Goal: Task Accomplishment & Management: Use online tool/utility

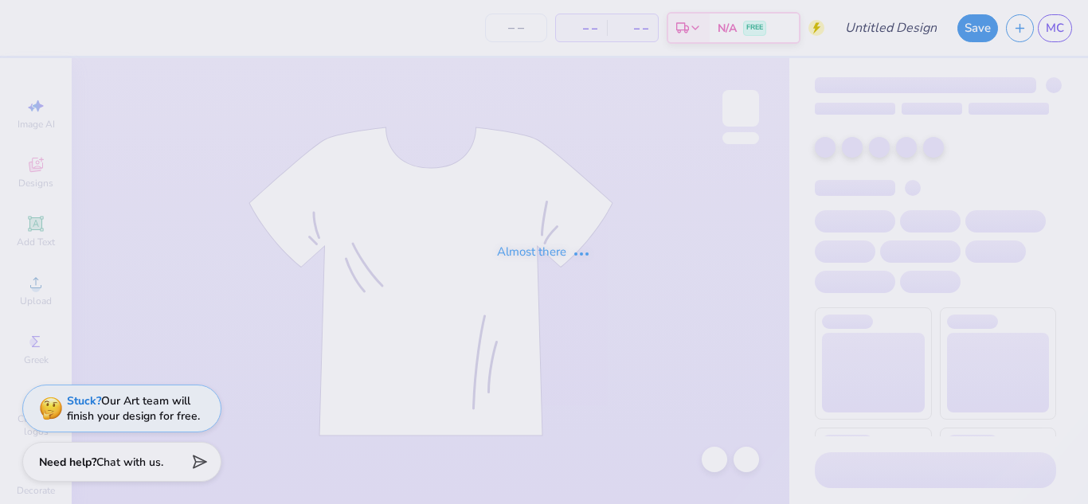
type input "gft 2"
type input "40"
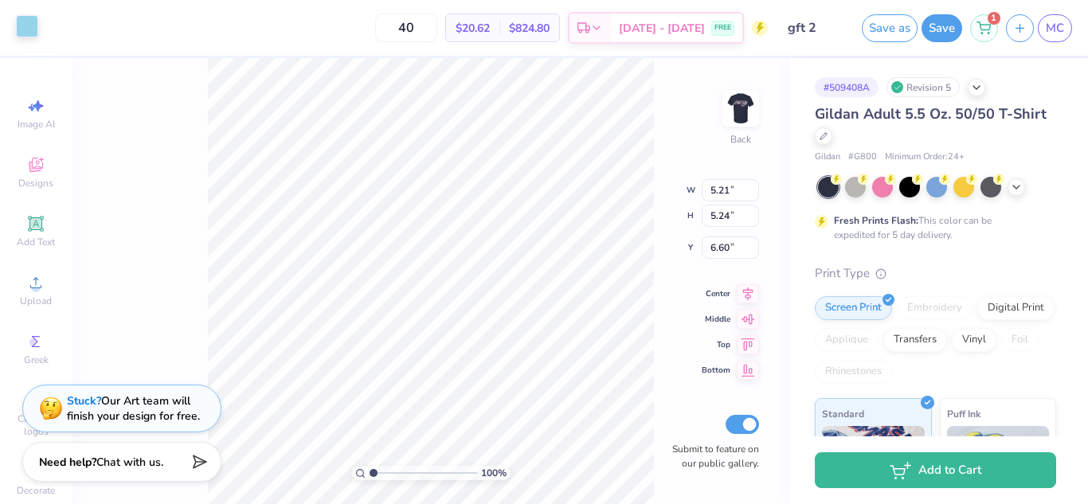
click at [36, 24] on div at bounding box center [27, 26] width 22 height 22
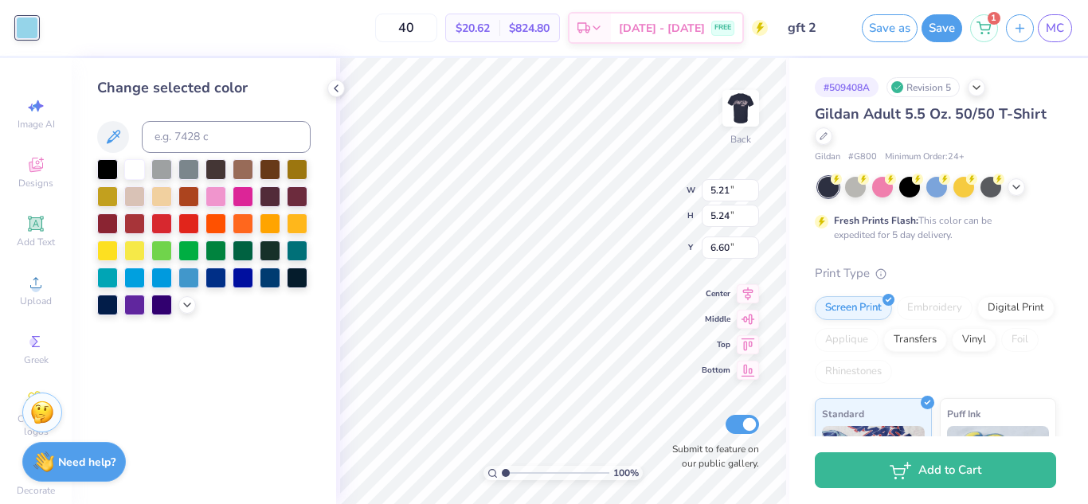
click at [190, 296] on div at bounding box center [203, 237] width 213 height 156
click at [190, 305] on icon at bounding box center [187, 303] width 13 height 13
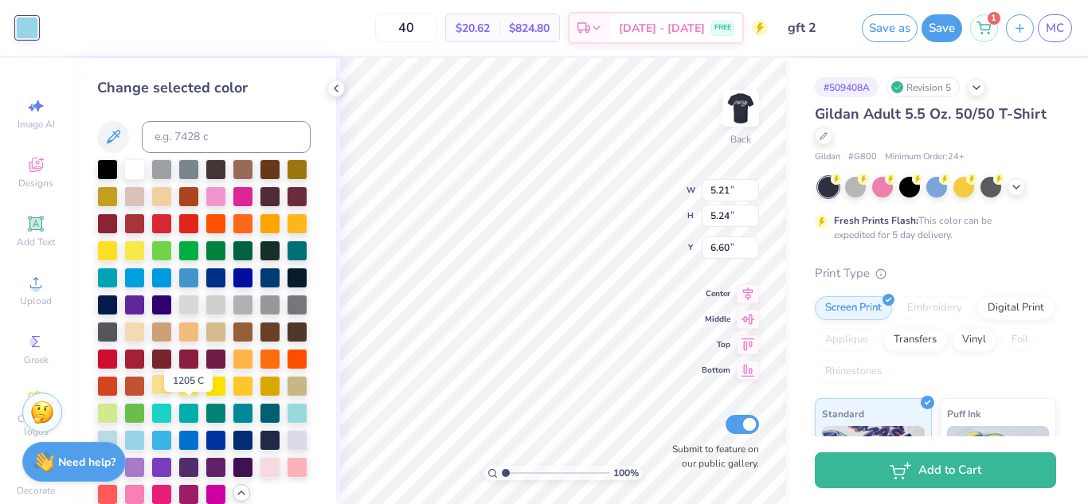
scroll to position [74, 0]
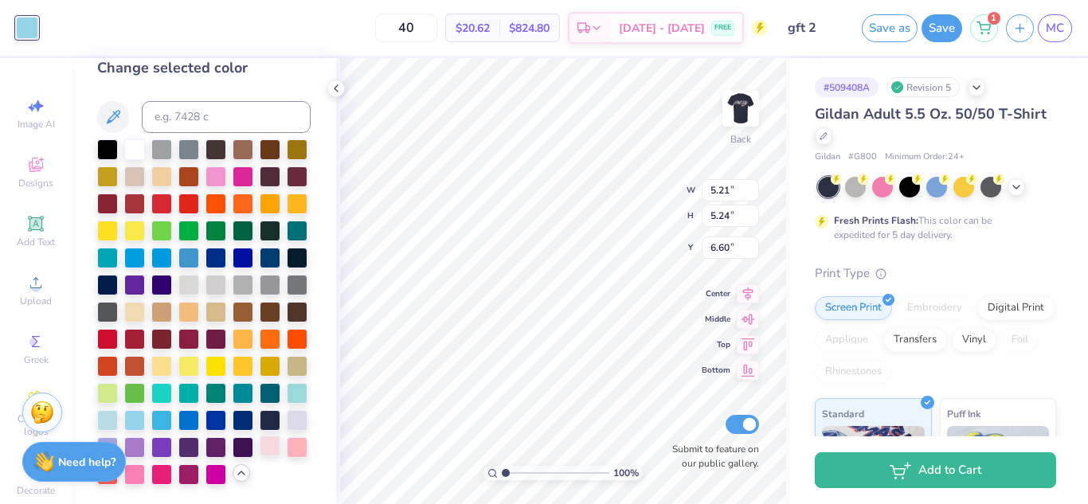
click at [260, 453] on div at bounding box center [270, 446] width 21 height 21
type input "2.46"
type input "2.48"
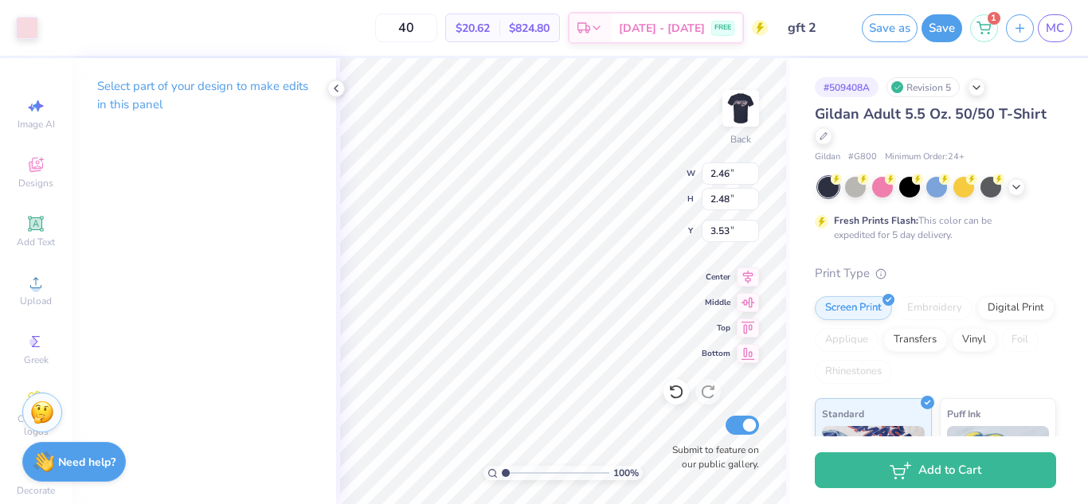
type input "3.53"
click at [339, 84] on icon at bounding box center [336, 88] width 13 height 13
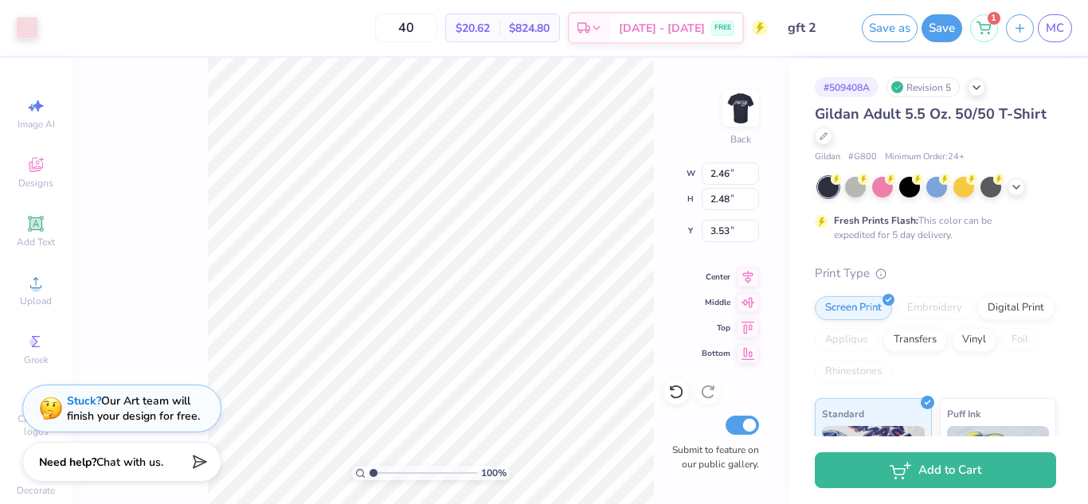
type input "3.48"
click at [668, 139] on div "100 % Back W 2.46 2.46 " H 2.48 2.48 " Y 3.48 3.48 " Center Middle Top Bottom S…" at bounding box center [431, 281] width 718 height 446
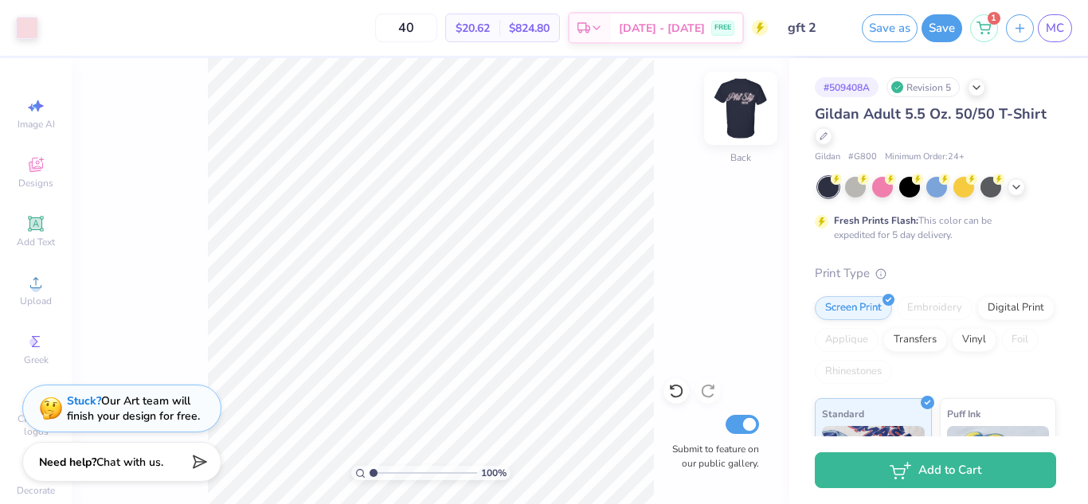
click at [755, 100] on img at bounding box center [741, 108] width 64 height 64
click at [754, 109] on img at bounding box center [741, 108] width 64 height 64
click at [757, 115] on img at bounding box center [741, 108] width 64 height 64
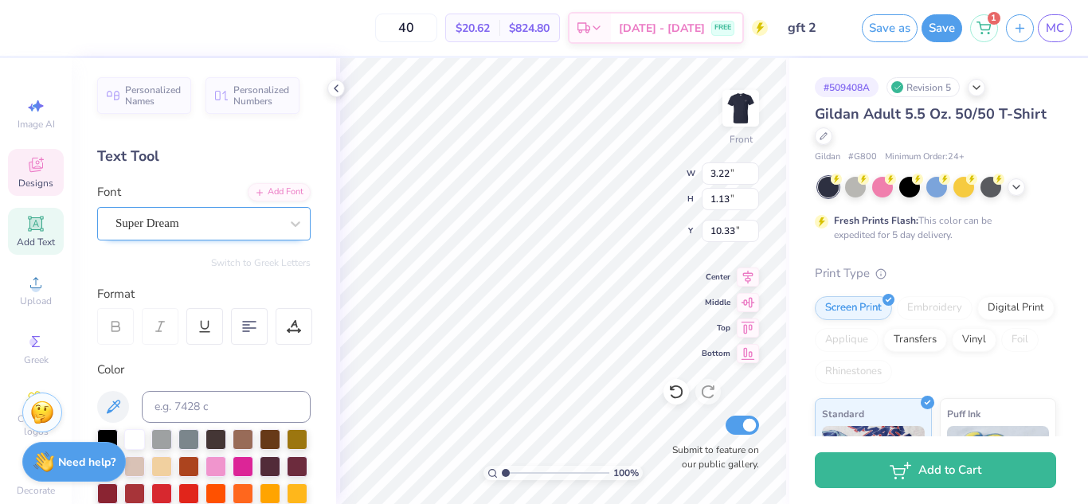
click at [237, 229] on div "Super Dream" at bounding box center [197, 223] width 167 height 25
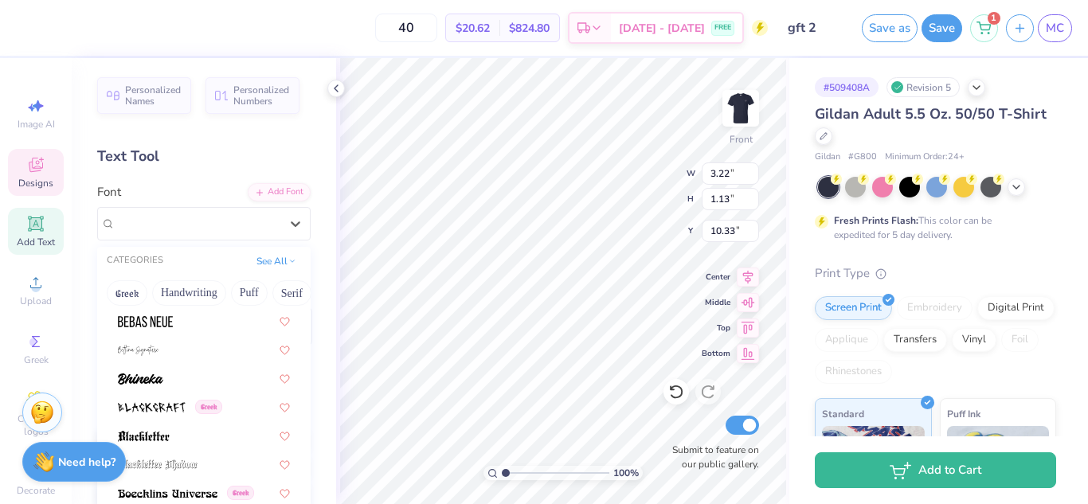
scroll to position [861, 0]
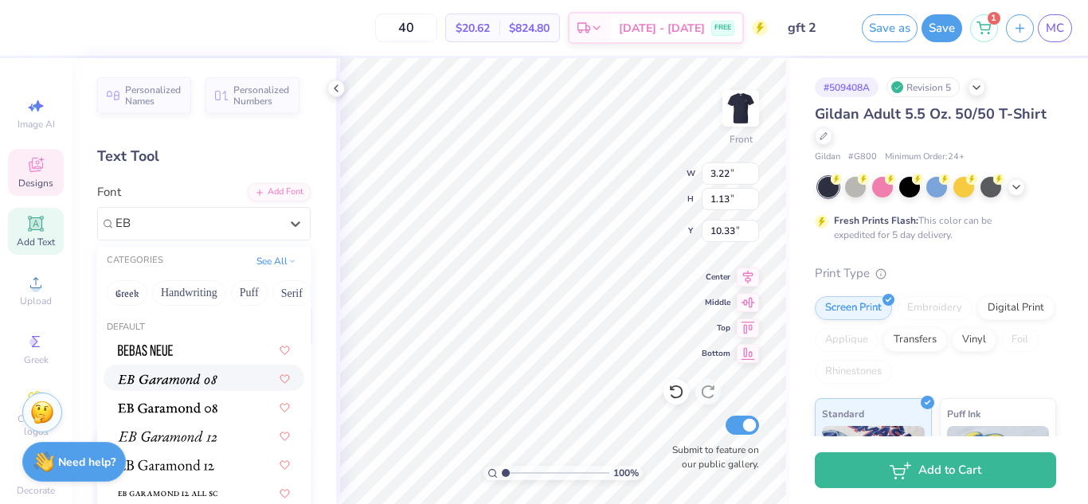
click at [198, 374] on img at bounding box center [168, 379] width 100 height 11
type input "EB"
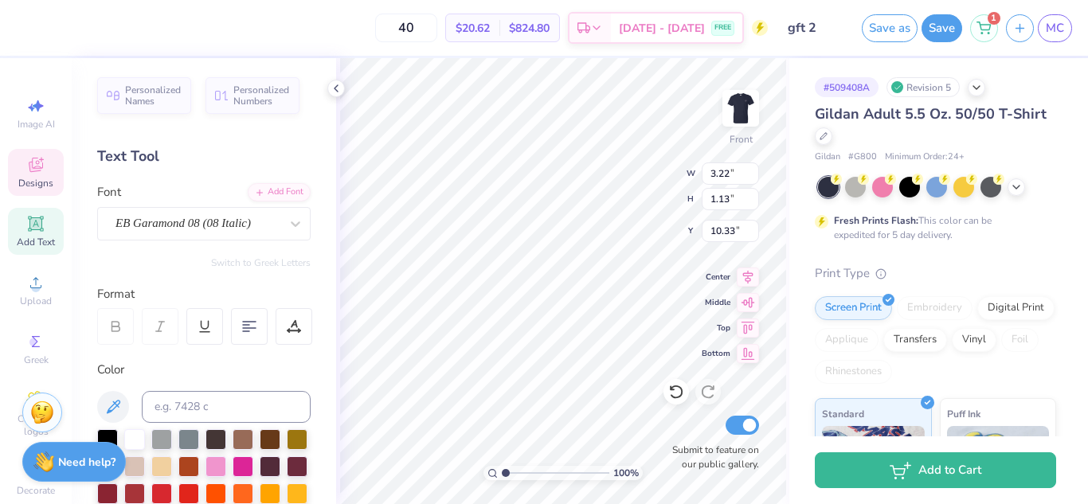
type input "2.27"
type input "1.01"
type input "10.50"
click at [263, 210] on div "EB Garamond 08 (08 Italic)" at bounding box center [203, 223] width 213 height 33
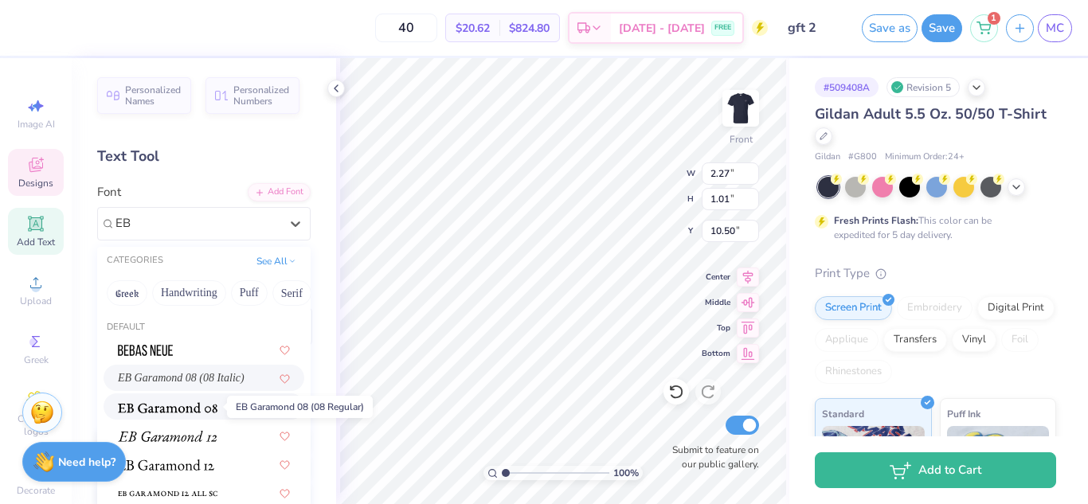
click at [211, 402] on img at bounding box center [168, 407] width 100 height 11
type input "EB"
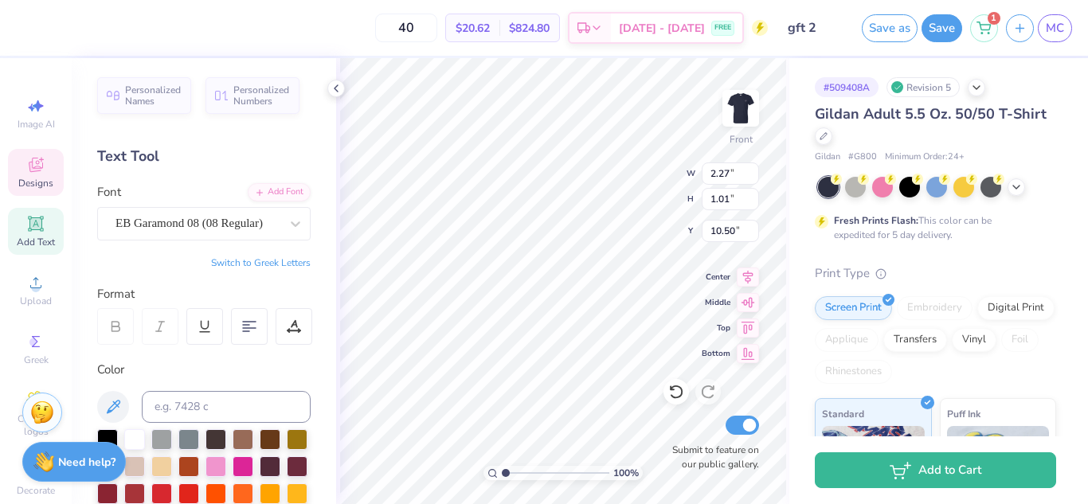
type input "2.05"
type input "0.91"
type input "10.54"
click at [288, 219] on icon at bounding box center [296, 224] width 16 height 16
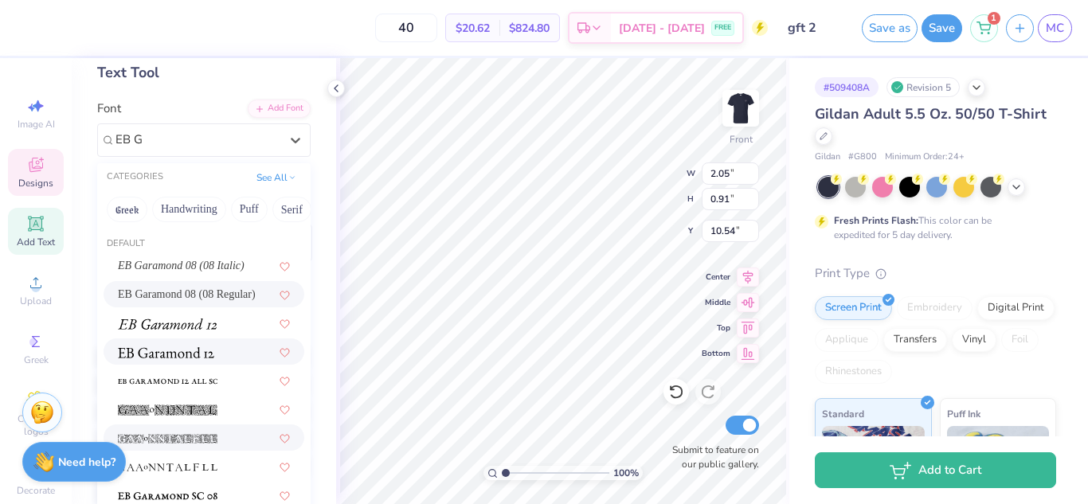
scroll to position [84, 0]
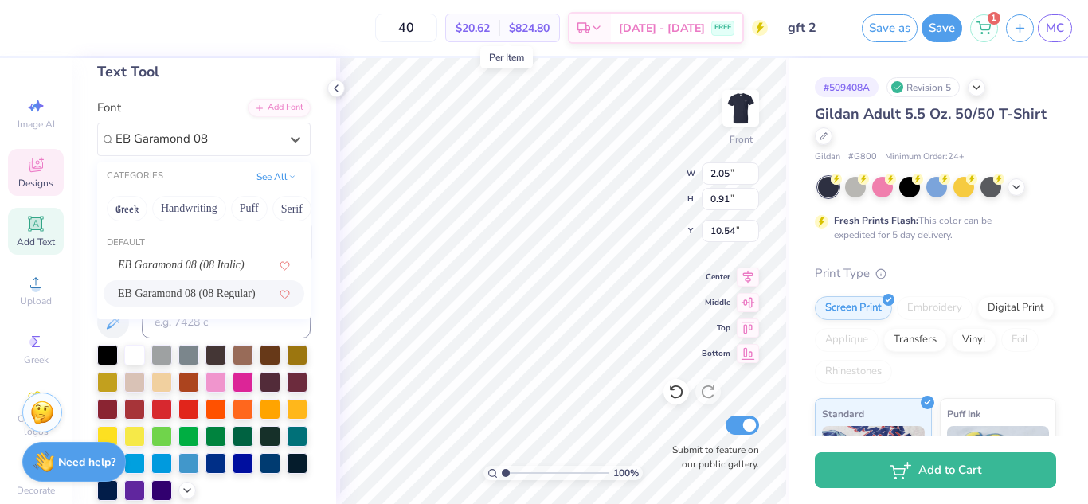
type input "EB Garamond 08"
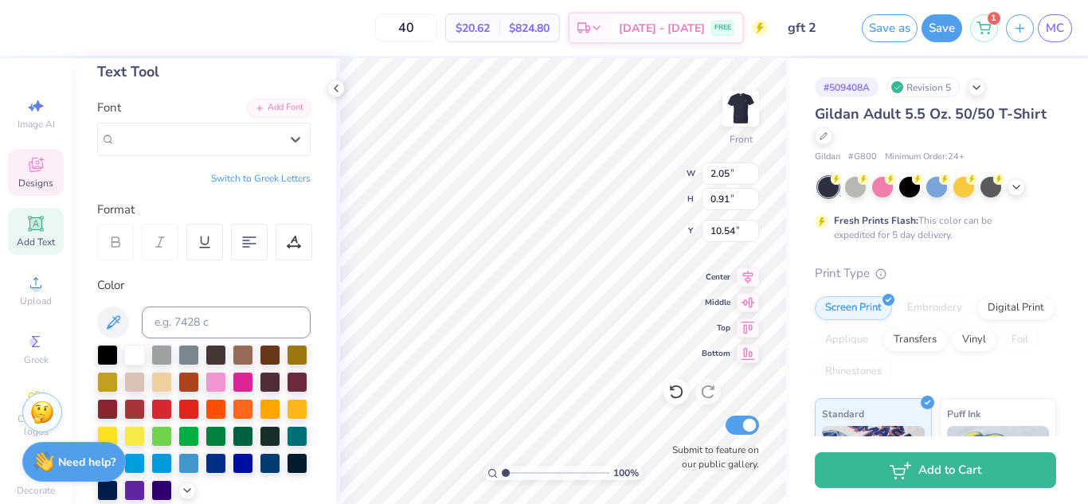
paste input "851179"
type input "851179"
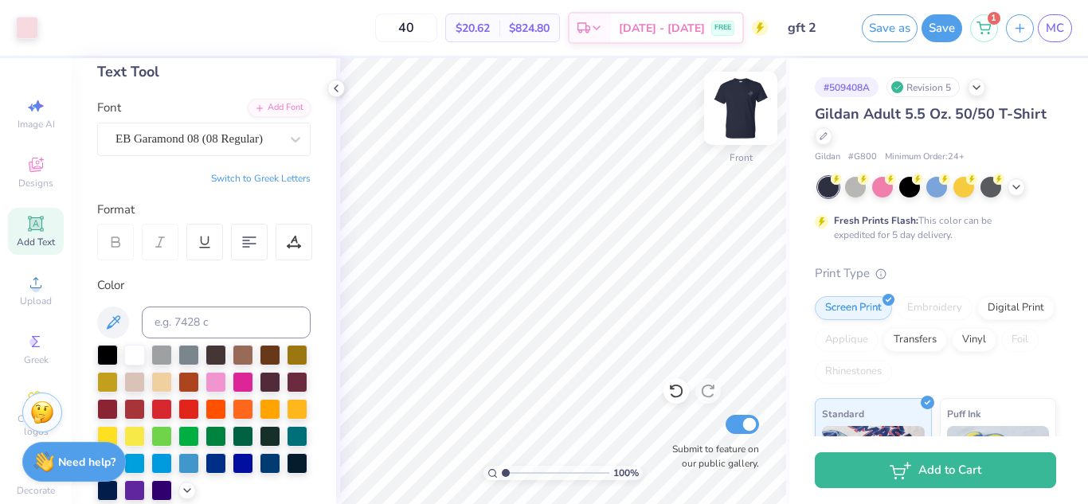
click at [734, 119] on img at bounding box center [741, 108] width 64 height 64
click at [740, 119] on img at bounding box center [741, 108] width 64 height 64
type input "2.62"
type input "1.17"
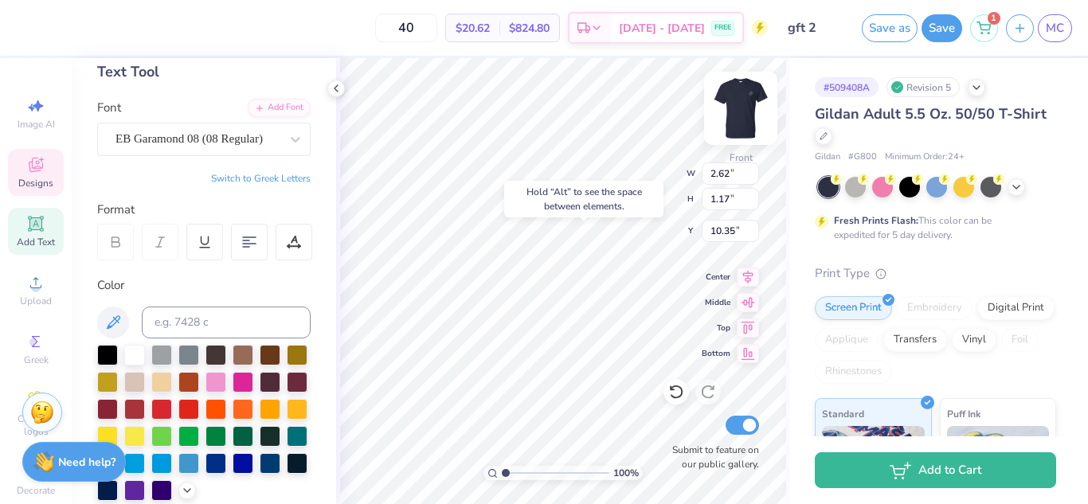
type input "10.35"
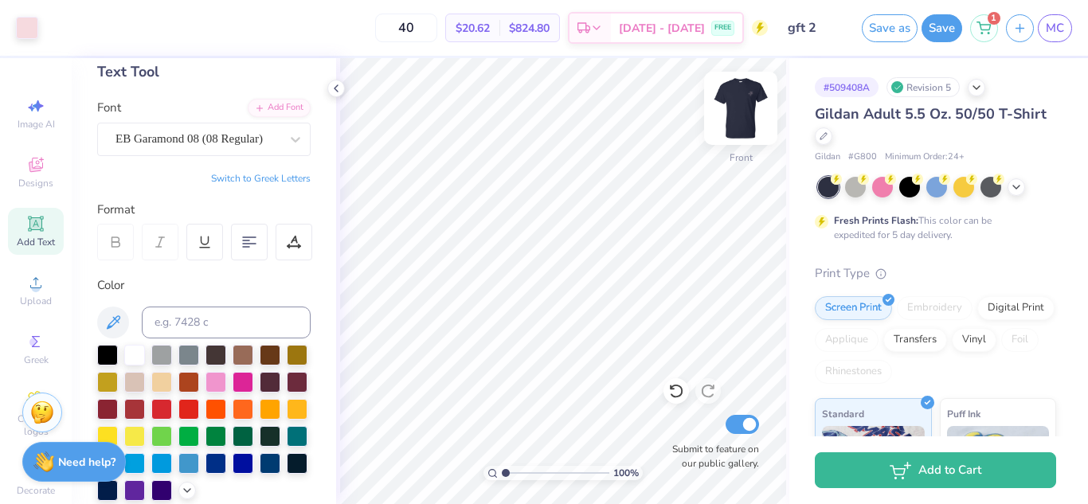
click at [734, 103] on img at bounding box center [741, 108] width 64 height 64
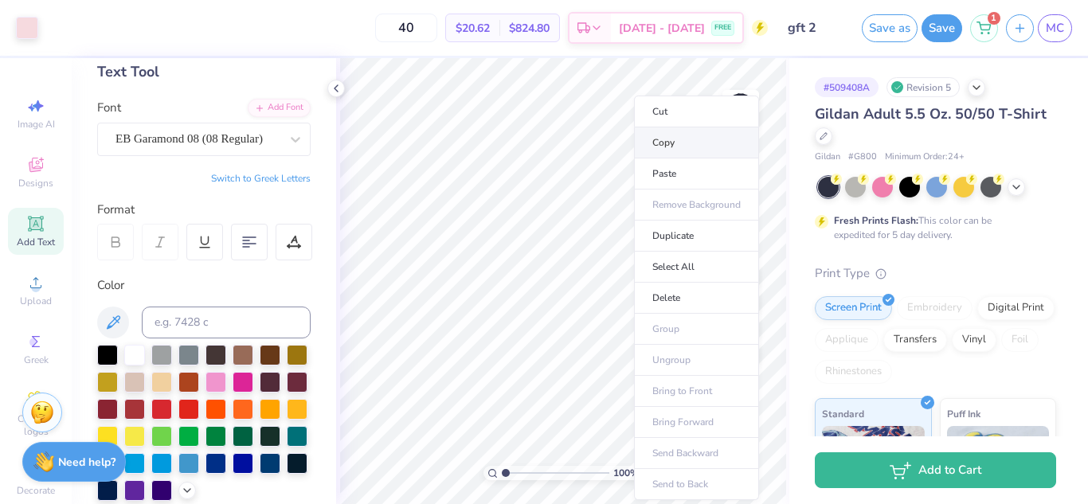
click at [663, 144] on li "Copy" at bounding box center [696, 142] width 125 height 31
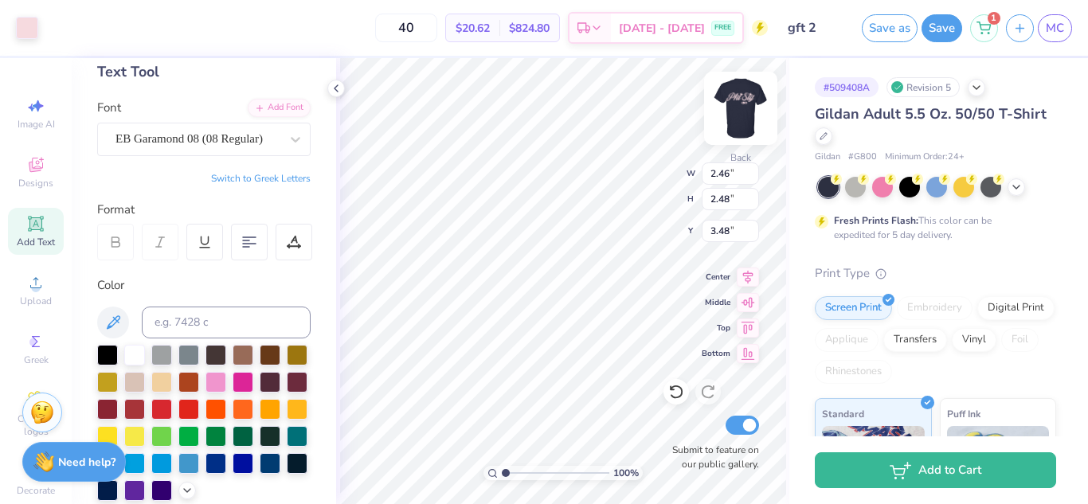
click at [733, 133] on img at bounding box center [741, 108] width 64 height 64
type textarea "1913"
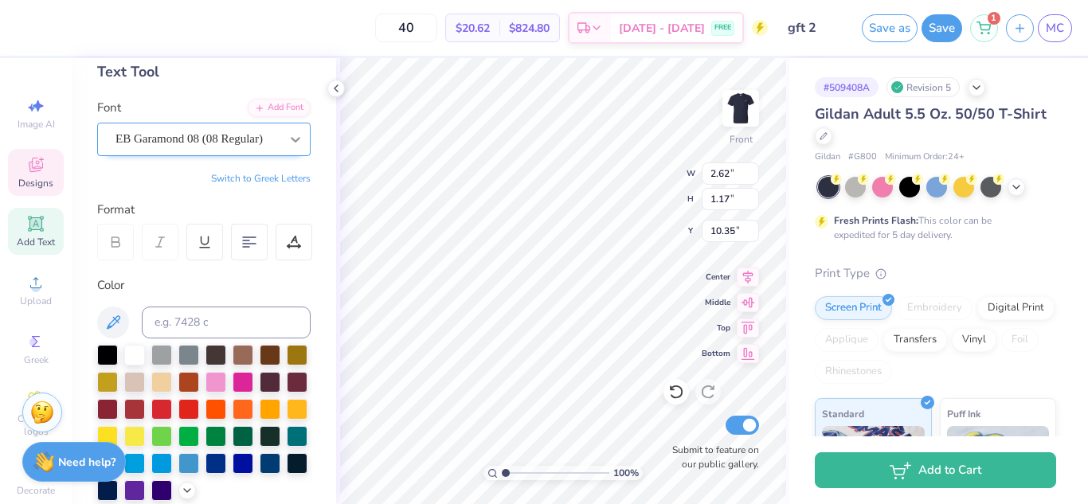
click at [288, 142] on icon at bounding box center [296, 139] width 16 height 16
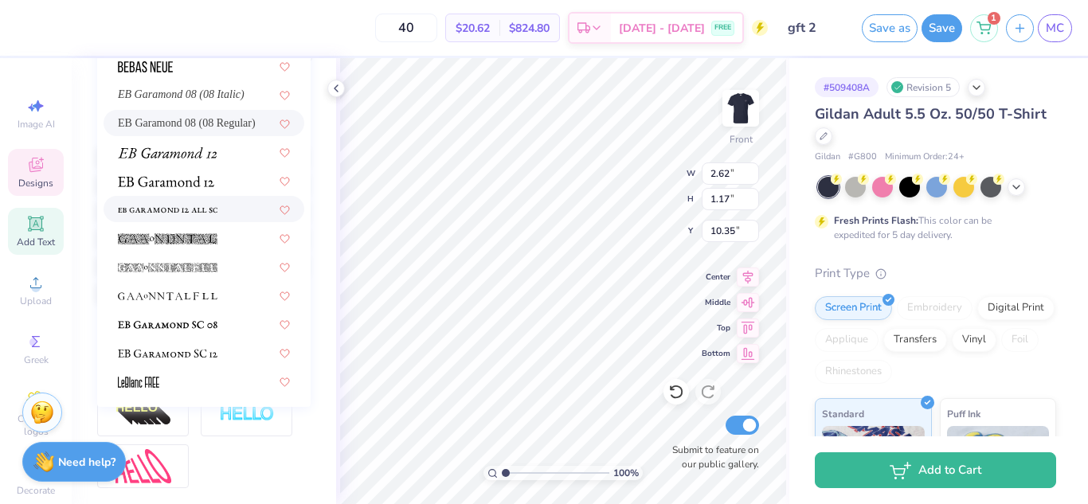
scroll to position [284, 0]
click at [219, 322] on div at bounding box center [204, 323] width 172 height 17
type input "EB"
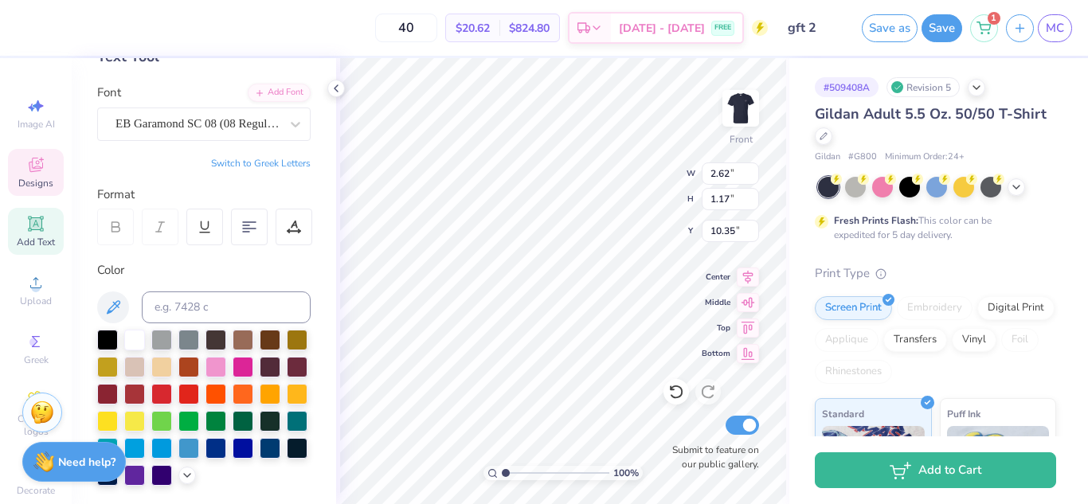
scroll to position [99, 0]
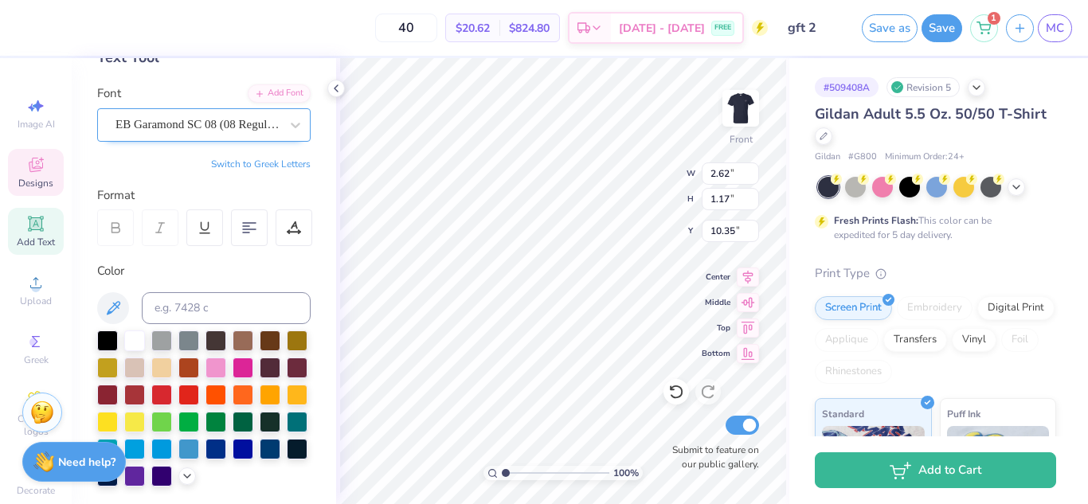
click at [226, 128] on div "EB Garamond SC 08 (08 Regular)" at bounding box center [197, 124] width 167 height 25
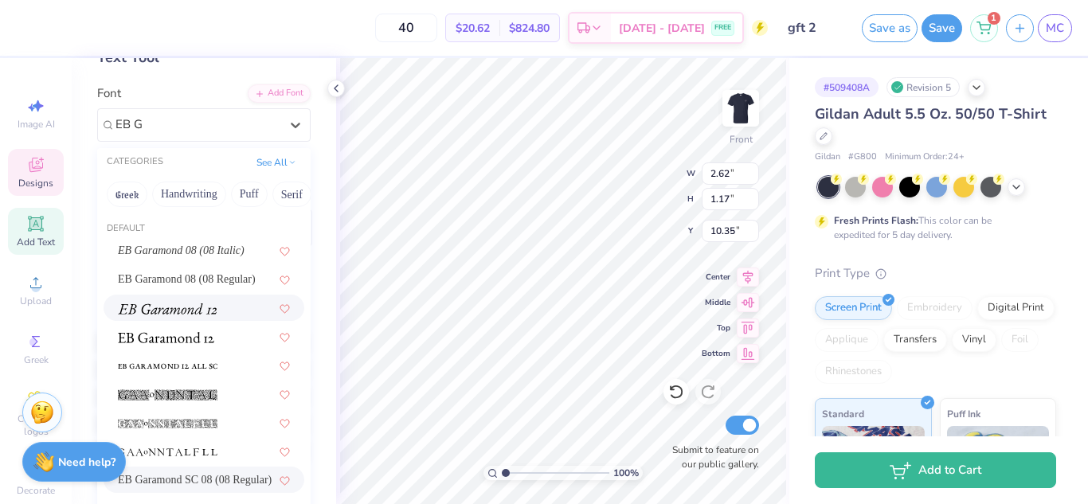
click at [229, 304] on div at bounding box center [204, 308] width 172 height 17
type input "EB G"
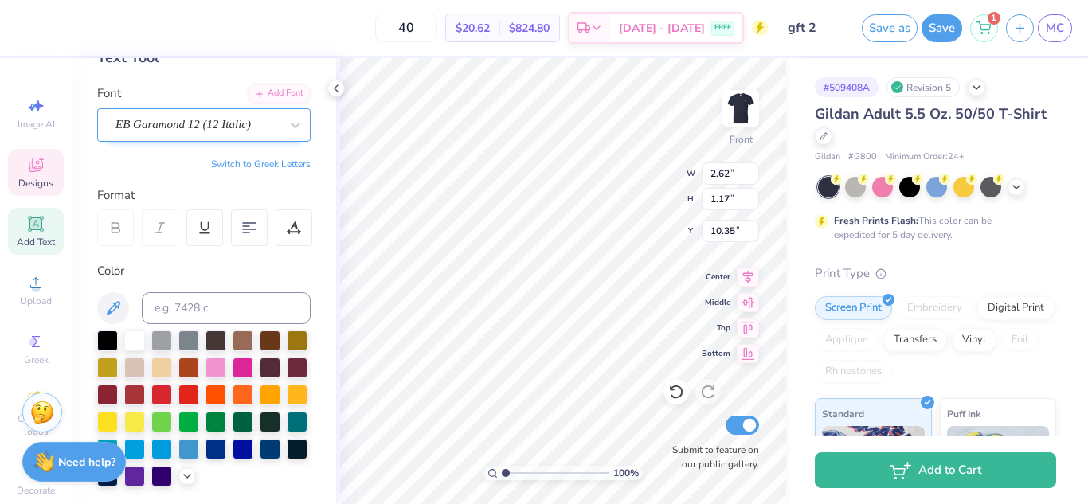
click at [192, 119] on div "EB Garamond 12 (12 Italic)" at bounding box center [197, 124] width 167 height 25
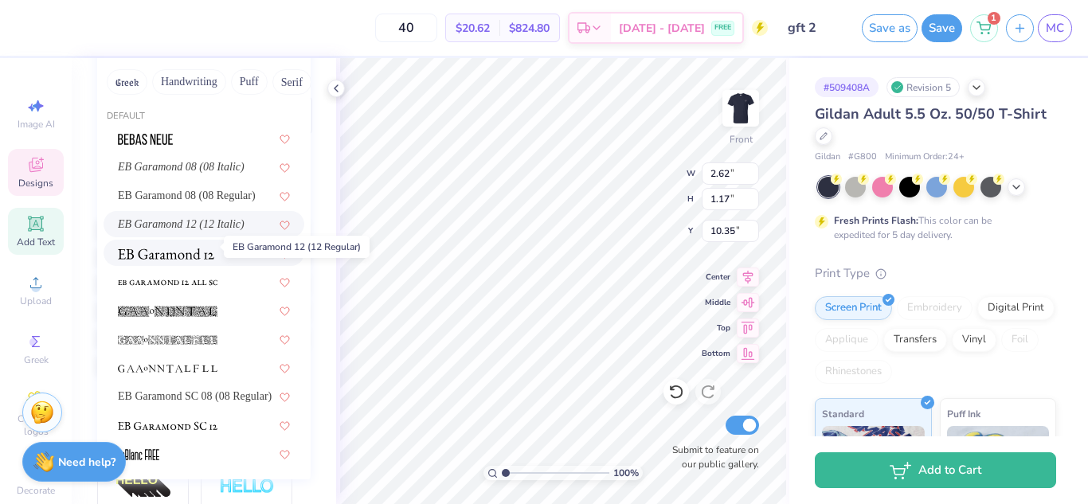
scroll to position [219, 0]
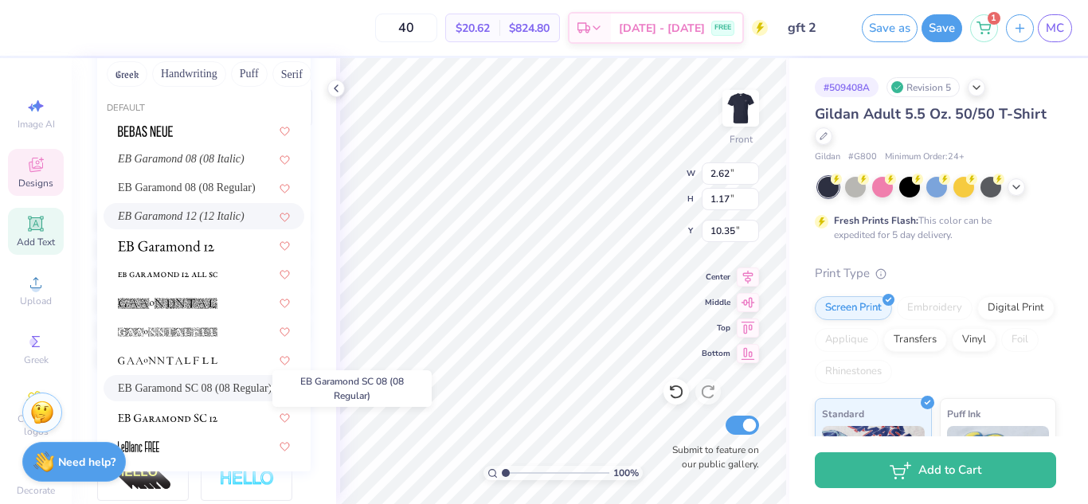
click at [212, 386] on span "EB Garamond SC 08 (08 Regular)" at bounding box center [195, 388] width 154 height 17
type input "EB"
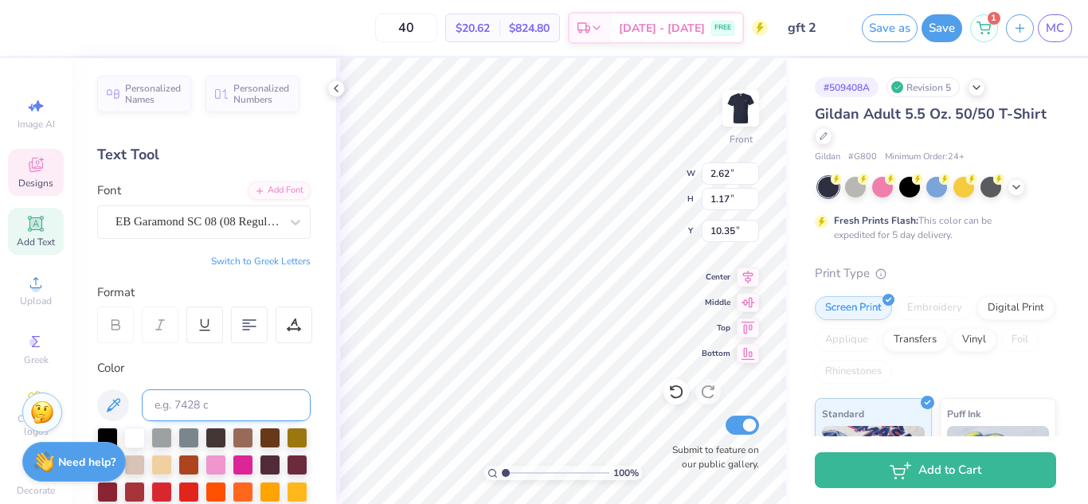
scroll to position [0, 0]
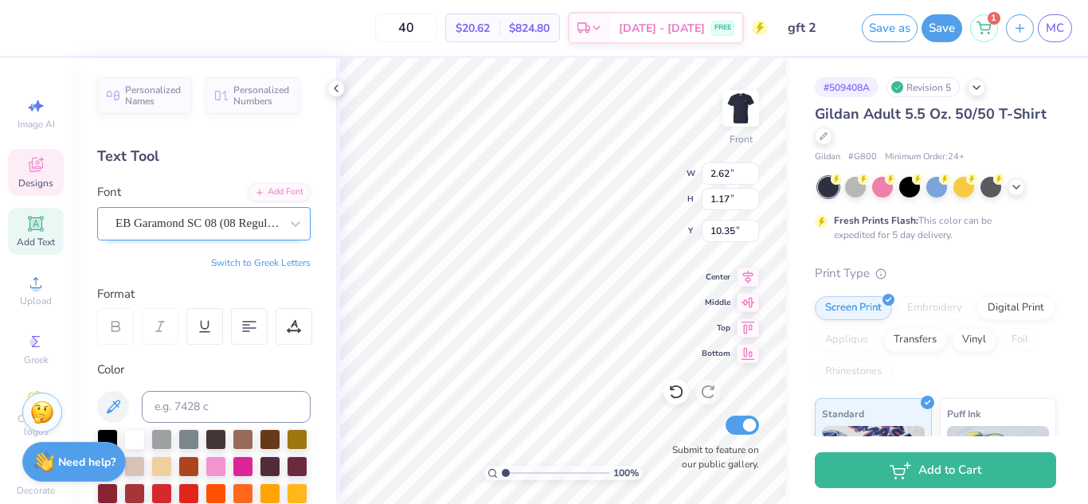
click at [233, 217] on div "EB Garamond SC 08 (08 Regular)" at bounding box center [197, 223] width 167 height 25
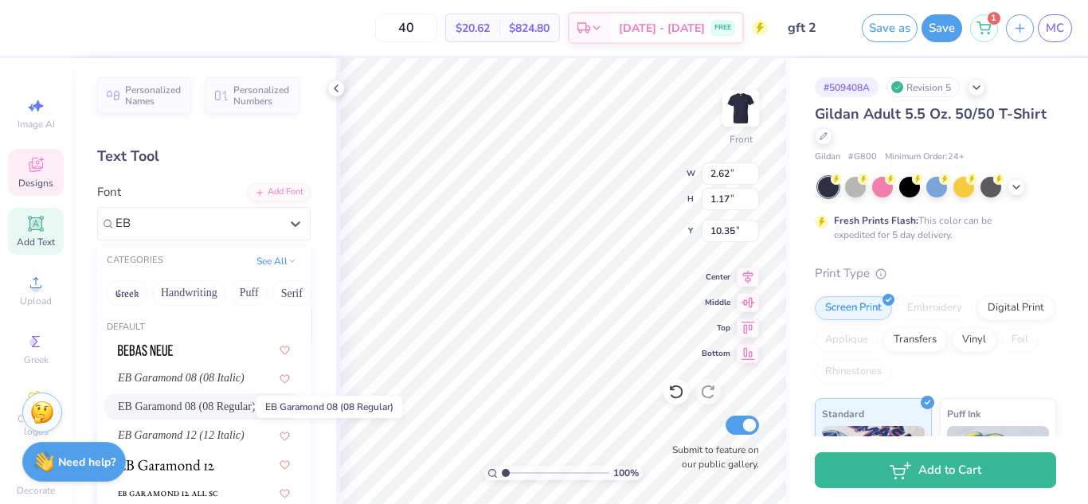
click at [239, 403] on span "EB Garamond 08 (08 Regular)" at bounding box center [187, 406] width 138 height 17
type input "EB"
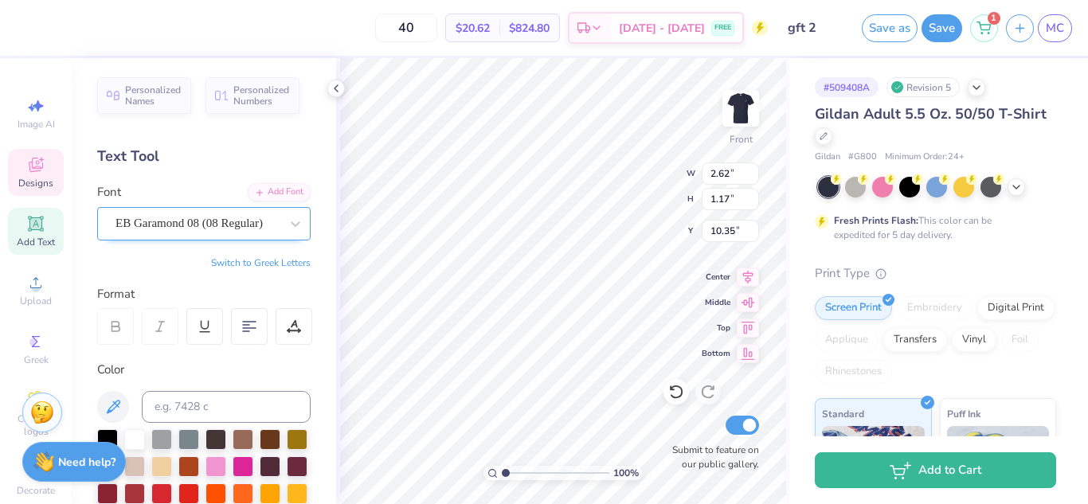
click at [251, 230] on div "EB Garamond 08 (08 Regular)" at bounding box center [197, 223] width 167 height 25
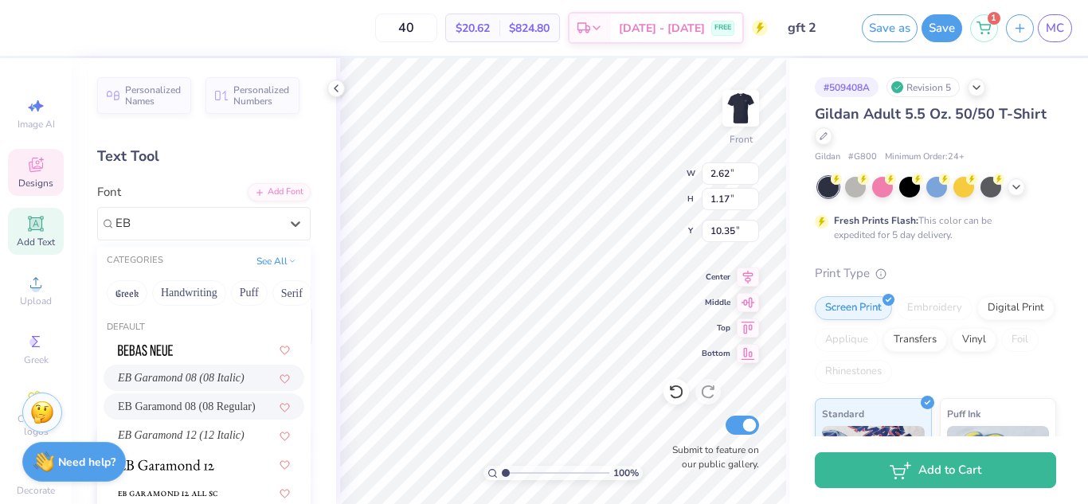
click at [245, 371] on div "EB Garamond 08 (08 Italic)" at bounding box center [204, 378] width 172 height 17
type input "EB"
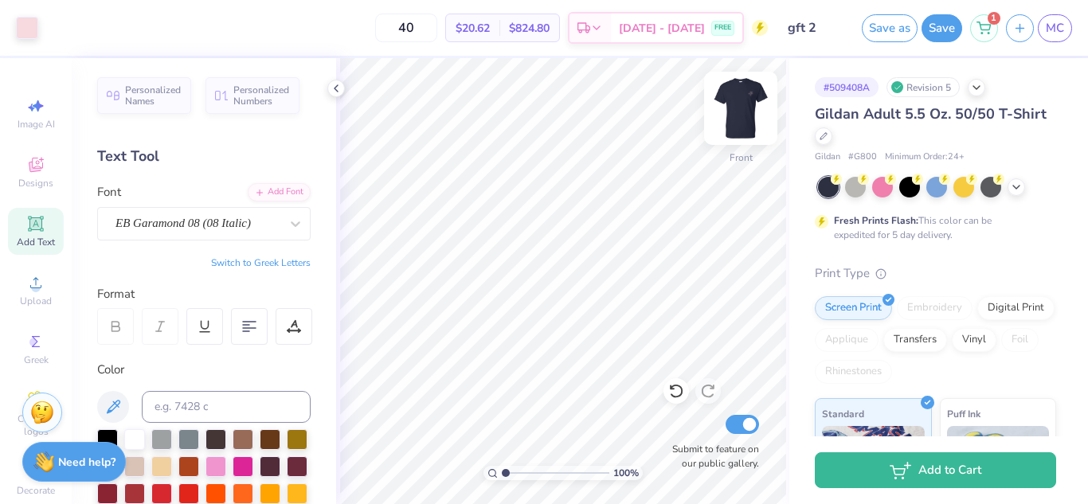
click at [746, 118] on img at bounding box center [741, 108] width 64 height 64
click at [740, 118] on img at bounding box center [741, 108] width 32 height 32
click at [734, 116] on img at bounding box center [741, 108] width 64 height 64
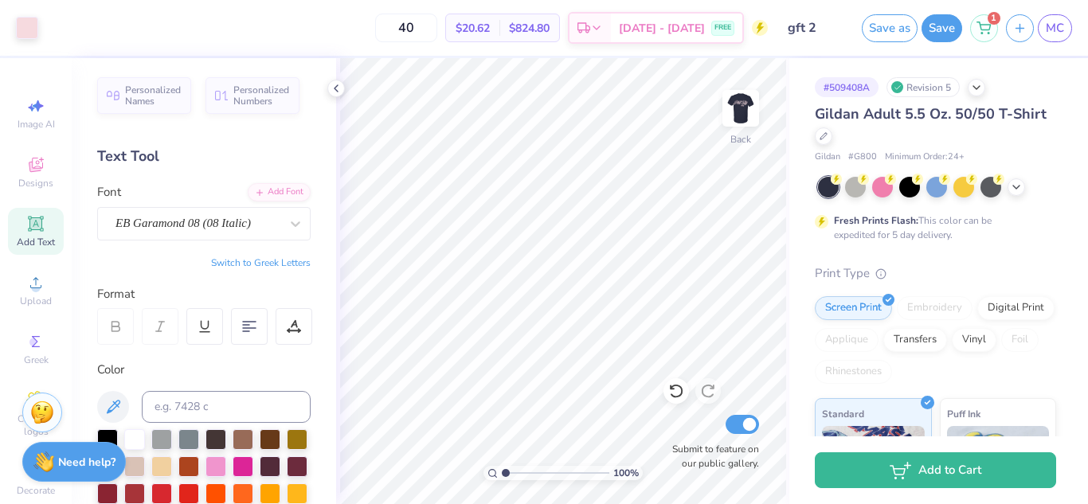
click at [734, 116] on img at bounding box center [741, 108] width 32 height 32
click at [747, 100] on img at bounding box center [741, 108] width 64 height 64
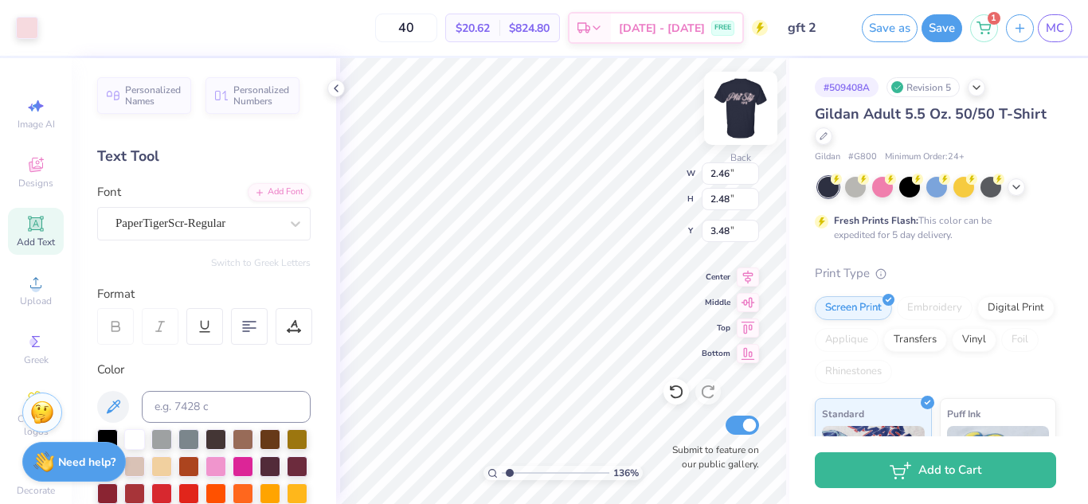
type input "1.36422241047728"
type input "3.05"
type input "3.07"
type input "1.36422241047728"
type input "3.56"
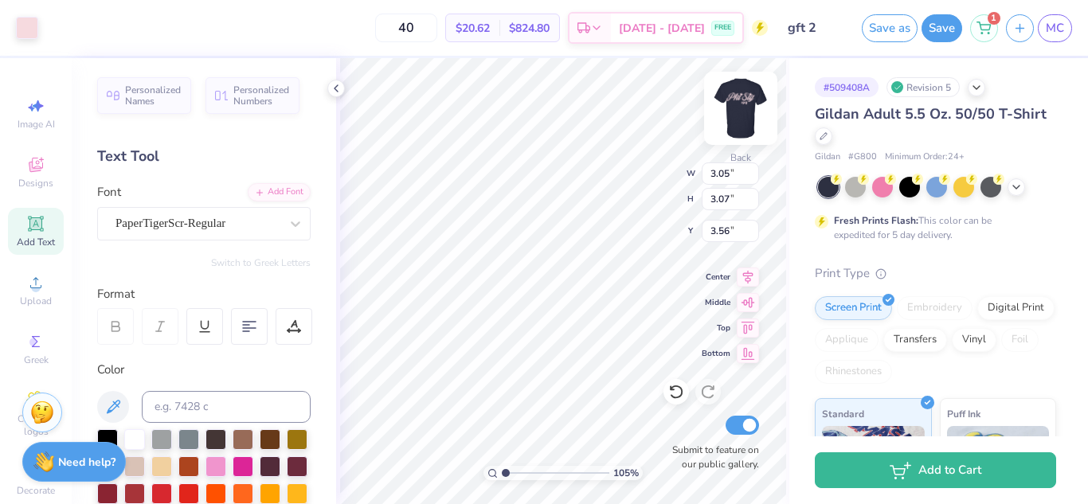
type input "1.05404765269261"
type input "3.00"
type input "1.00000001192689"
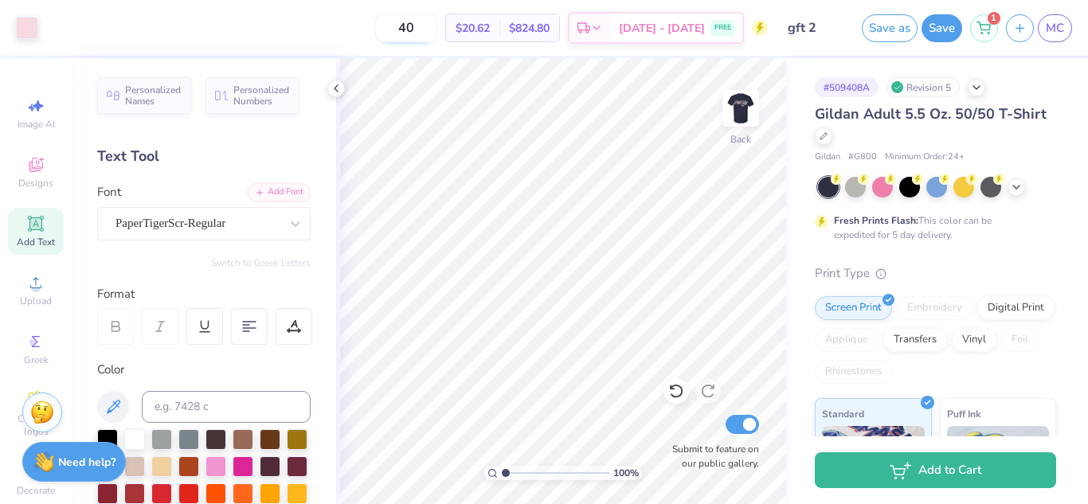
click at [437, 35] on input "40" at bounding box center [406, 28] width 62 height 29
type input "42"
click at [337, 90] on icon at bounding box center [336, 88] width 13 height 13
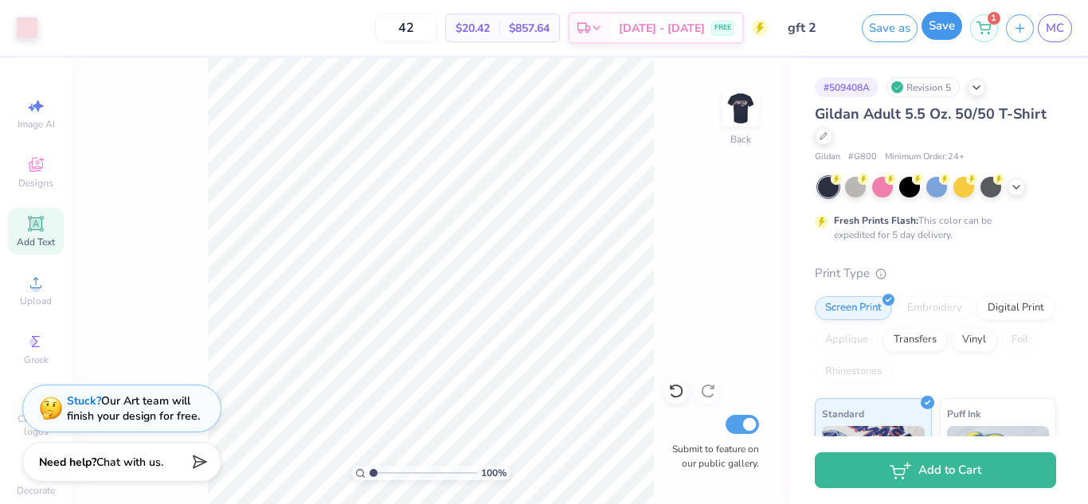
click at [930, 33] on button "Save" at bounding box center [942, 26] width 41 height 28
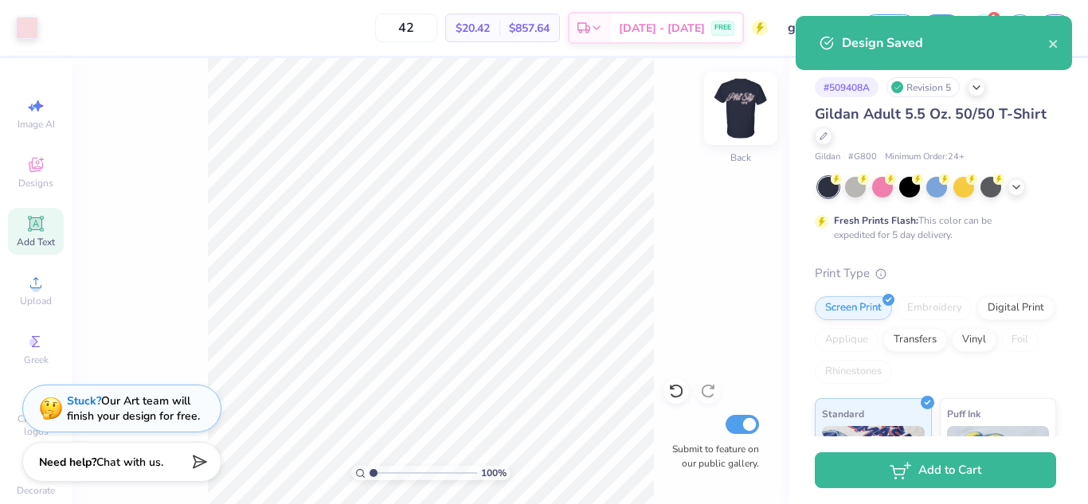
click at [750, 104] on img at bounding box center [741, 108] width 64 height 64
click at [750, 104] on img at bounding box center [741, 108] width 32 height 32
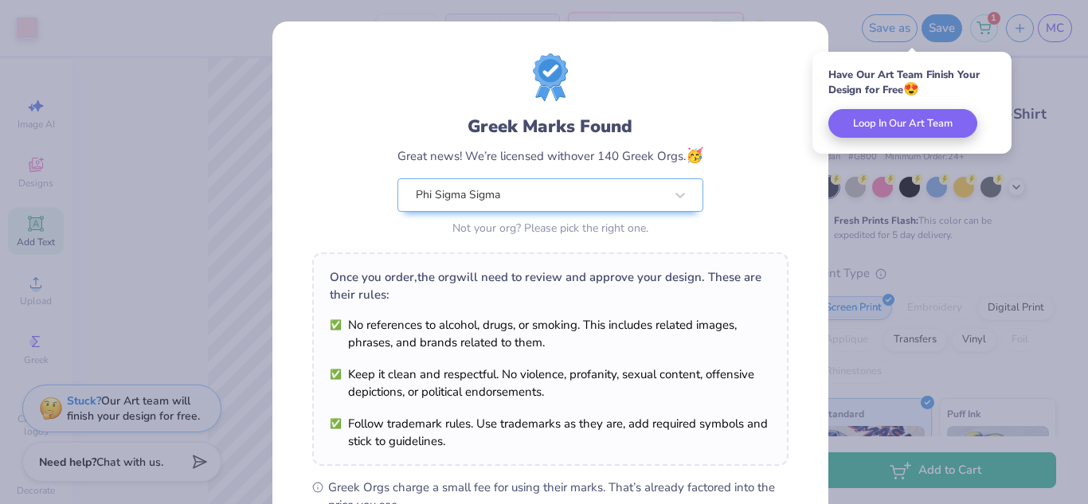
scroll to position [242, 0]
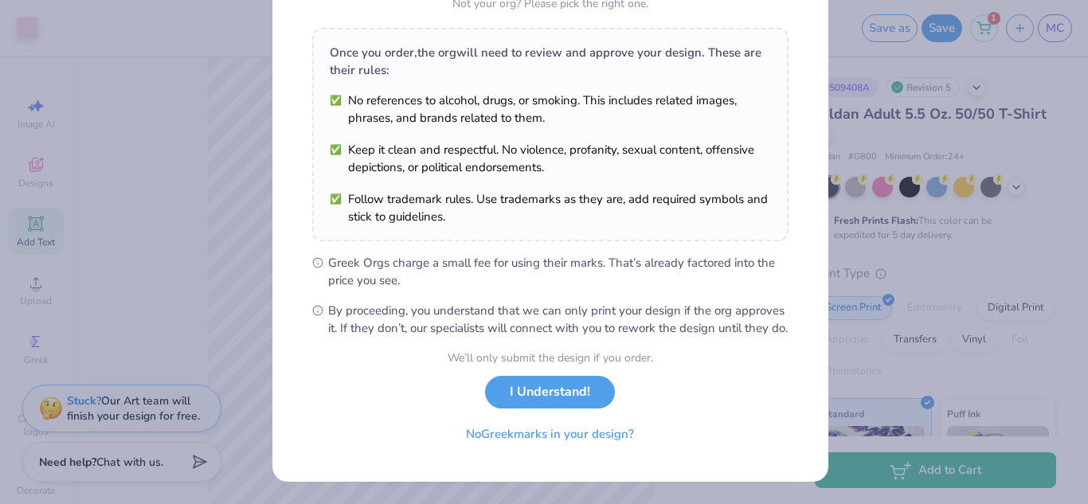
click at [515, 409] on div "We’ll only submit the design if you order. I Understand! No Greek marks in your…" at bounding box center [551, 400] width 206 height 100
click at [516, 397] on button "I Understand!" at bounding box center [550, 388] width 130 height 33
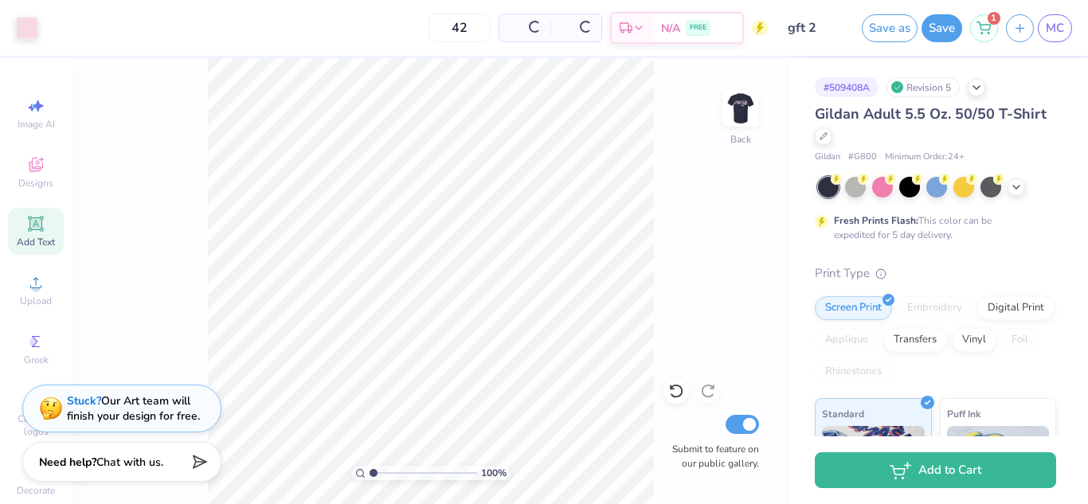
scroll to position [8, 0]
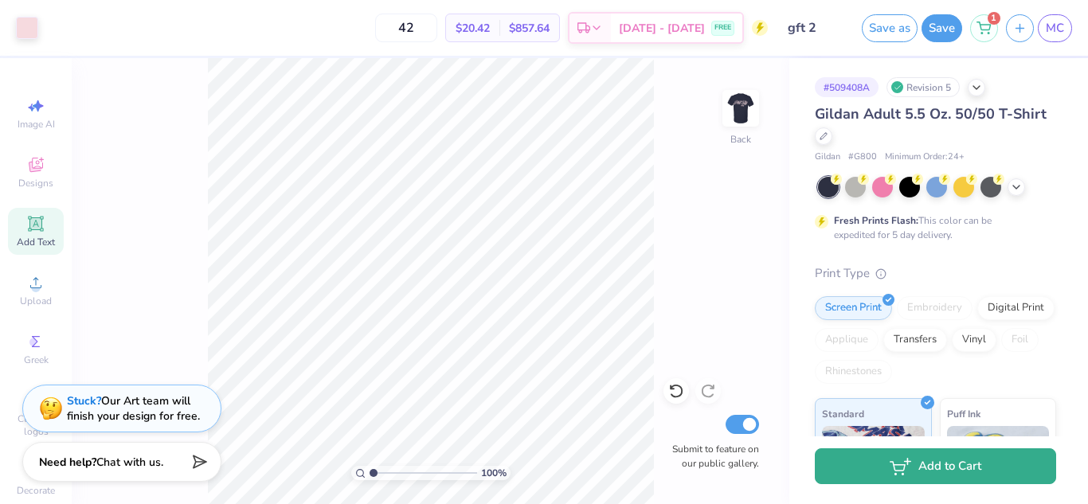
click at [834, 456] on button "Add to Cart" at bounding box center [935, 466] width 241 height 36
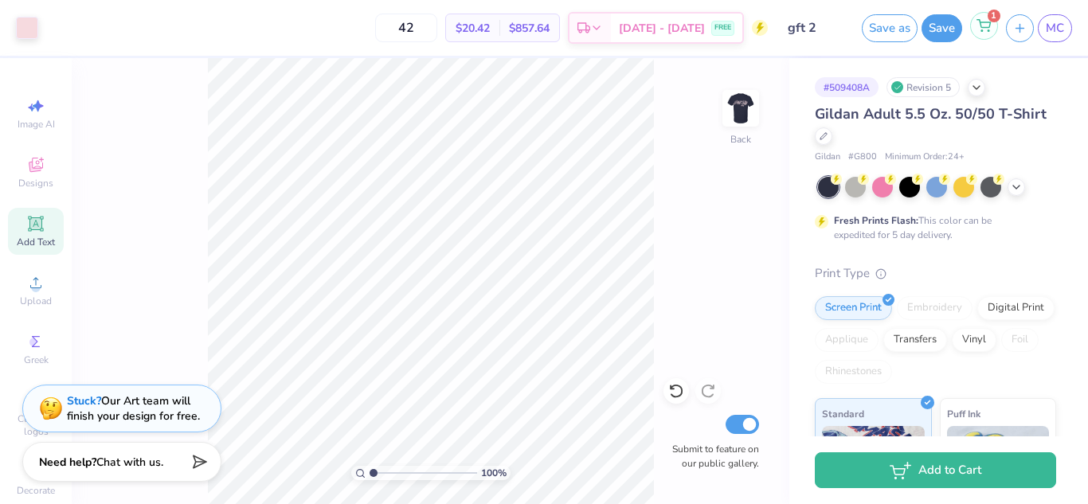
click at [984, 29] on icon at bounding box center [984, 25] width 14 height 13
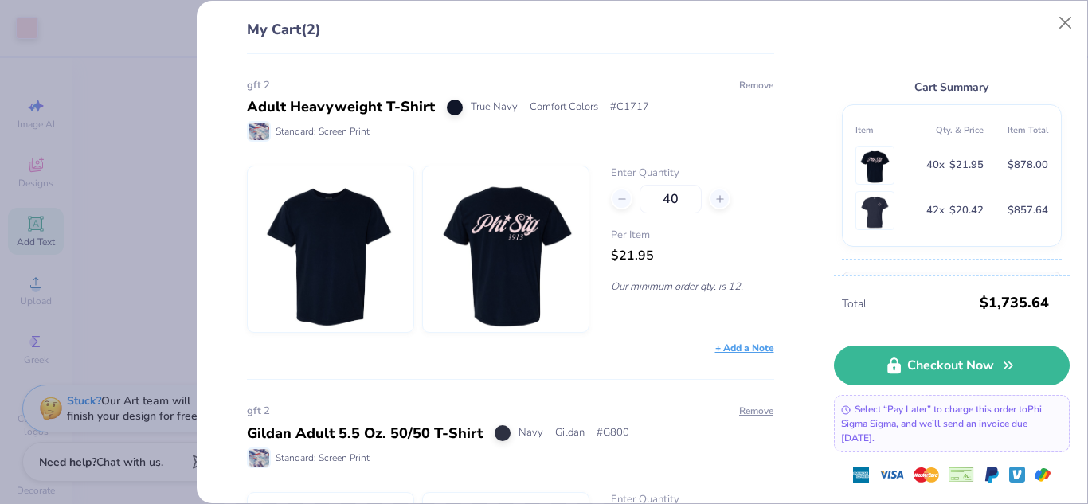
click at [738, 80] on button "Remove" at bounding box center [756, 85] width 36 height 14
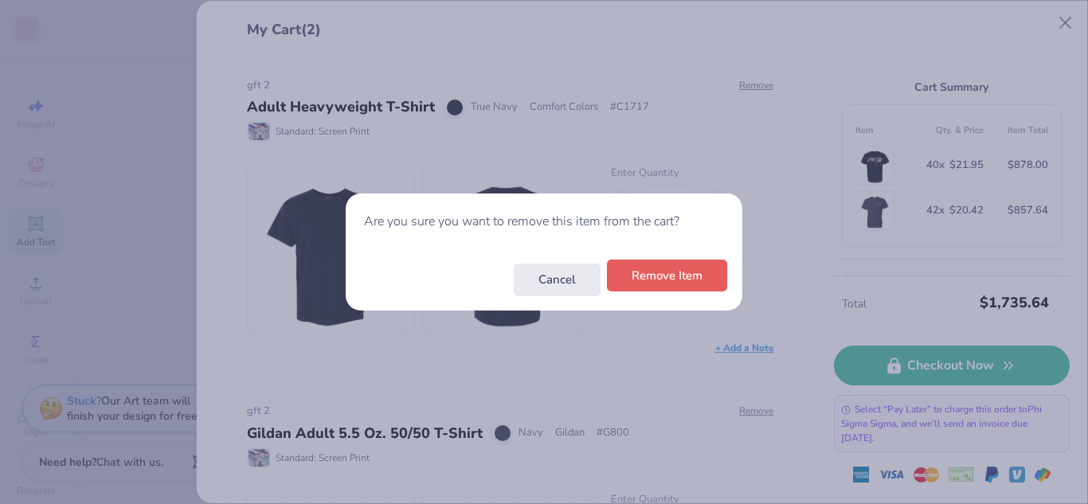
click at [697, 283] on button "Remove Item" at bounding box center [667, 276] width 120 height 33
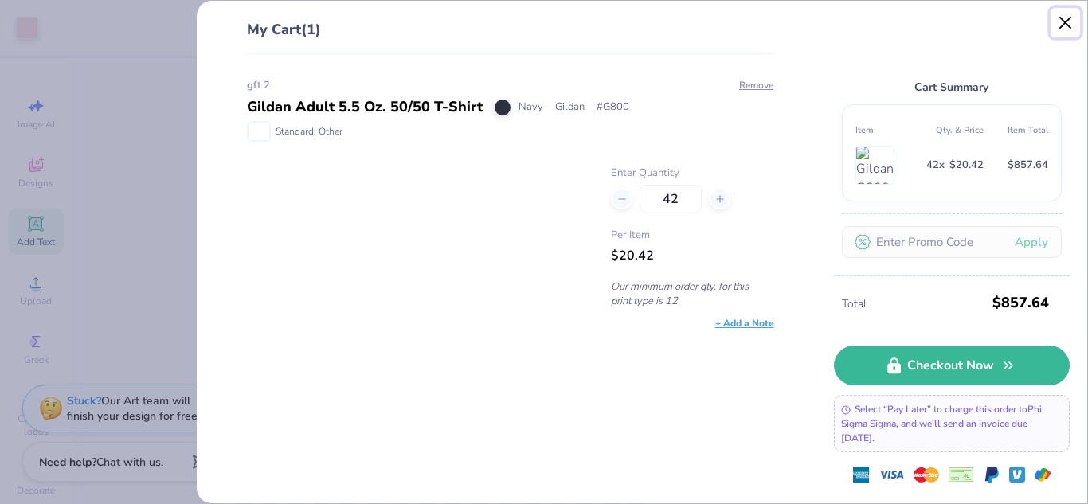
click at [1067, 27] on button "Close" at bounding box center [1066, 23] width 30 height 30
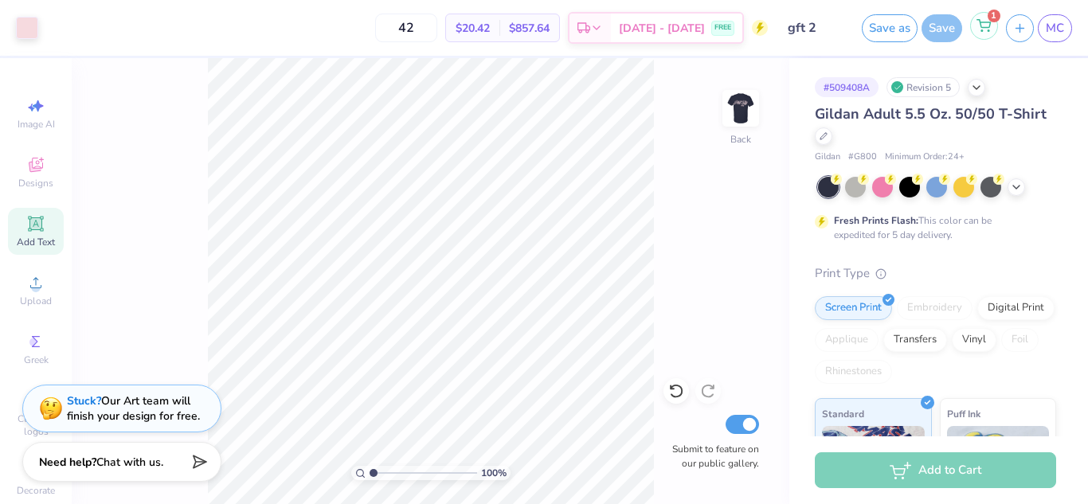
click at [979, 25] on icon at bounding box center [984, 25] width 14 height 13
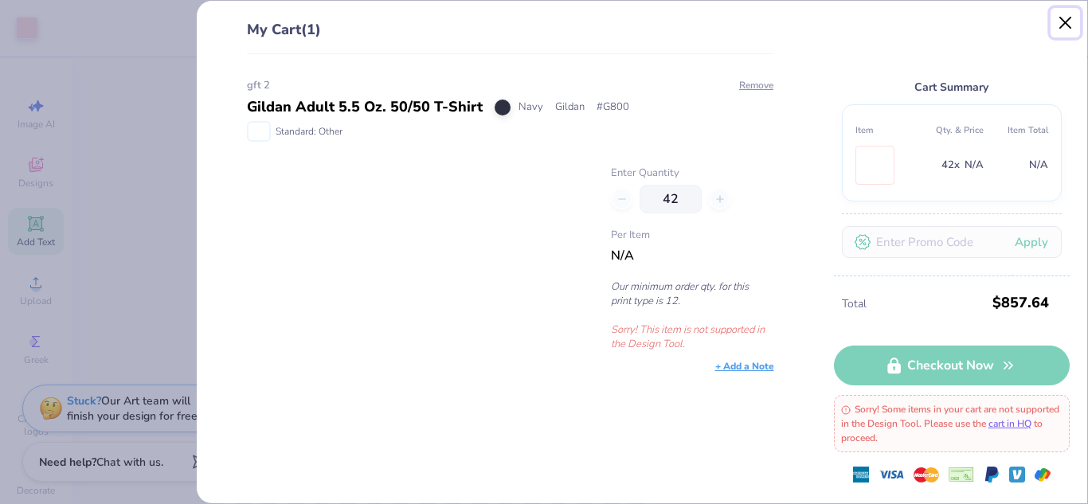
click at [1069, 18] on button "Close" at bounding box center [1066, 23] width 30 height 30
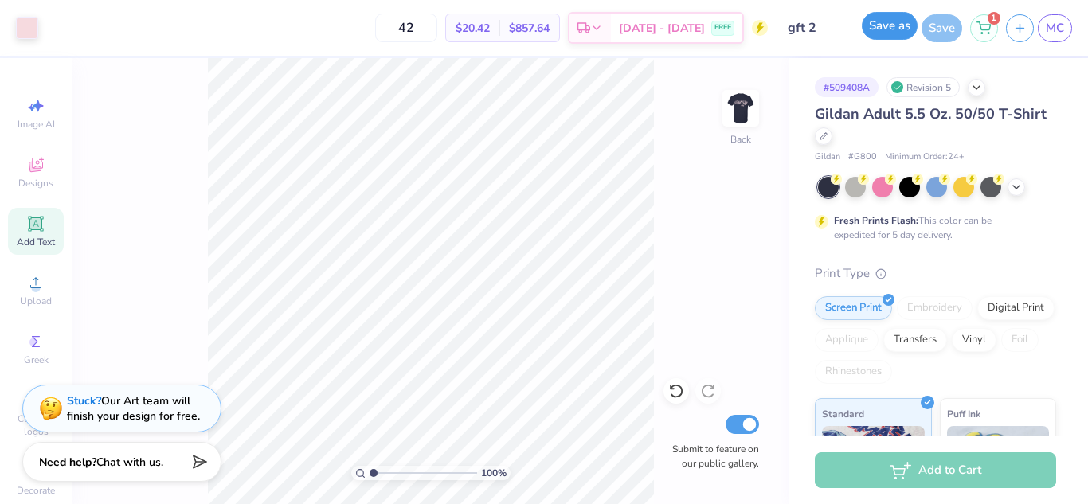
click at [884, 30] on button "Save as" at bounding box center [890, 26] width 56 height 28
type input "1.00000001192689"
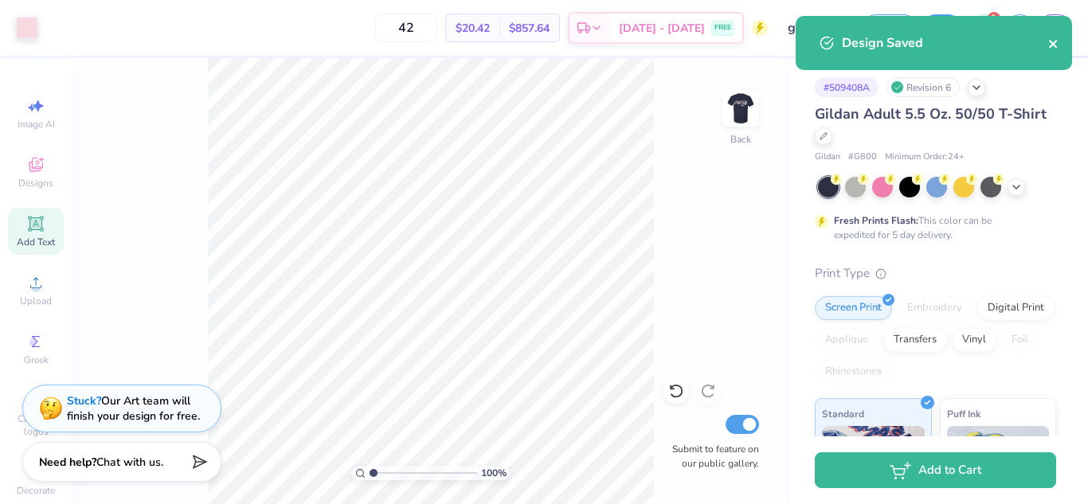
click at [1059, 45] on icon "close" at bounding box center [1053, 43] width 11 height 13
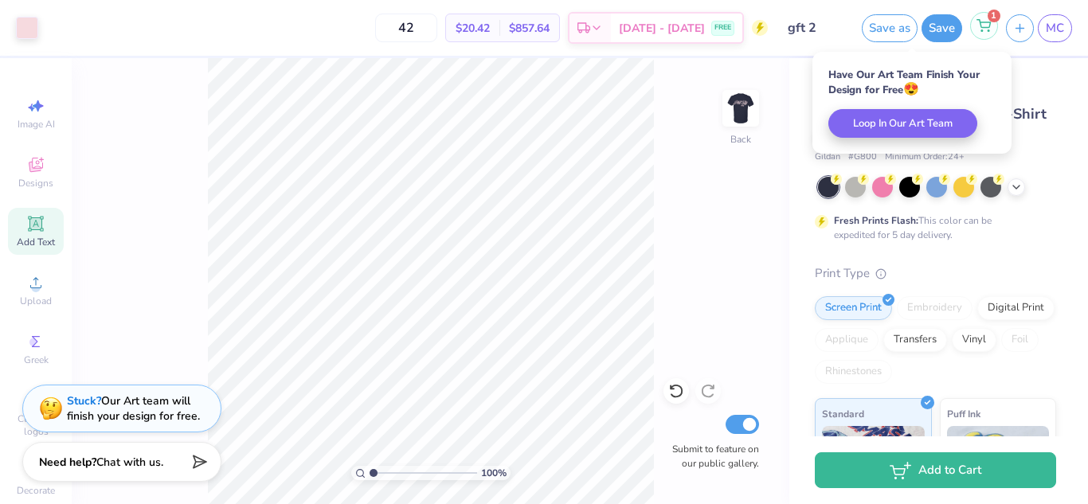
click at [991, 25] on icon at bounding box center [984, 25] width 14 height 13
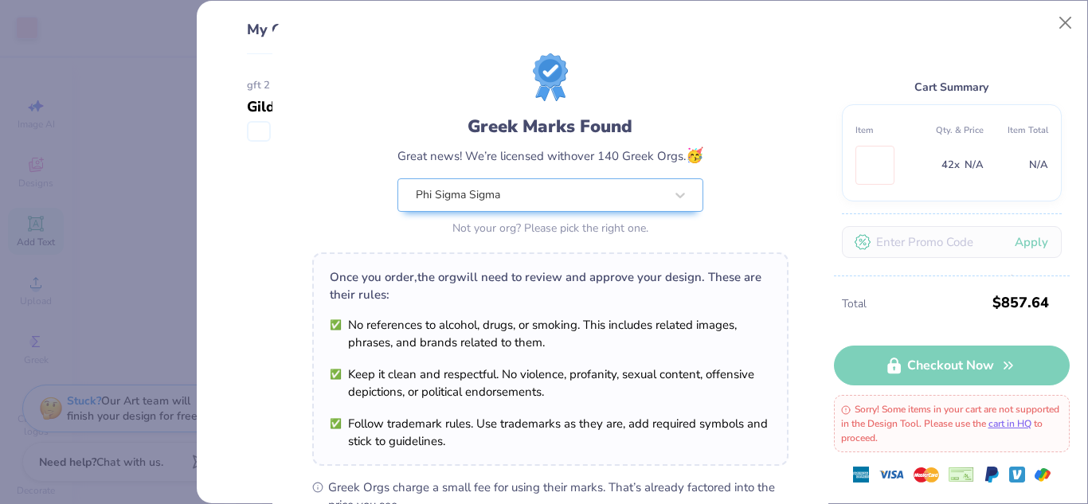
scroll to position [242, 0]
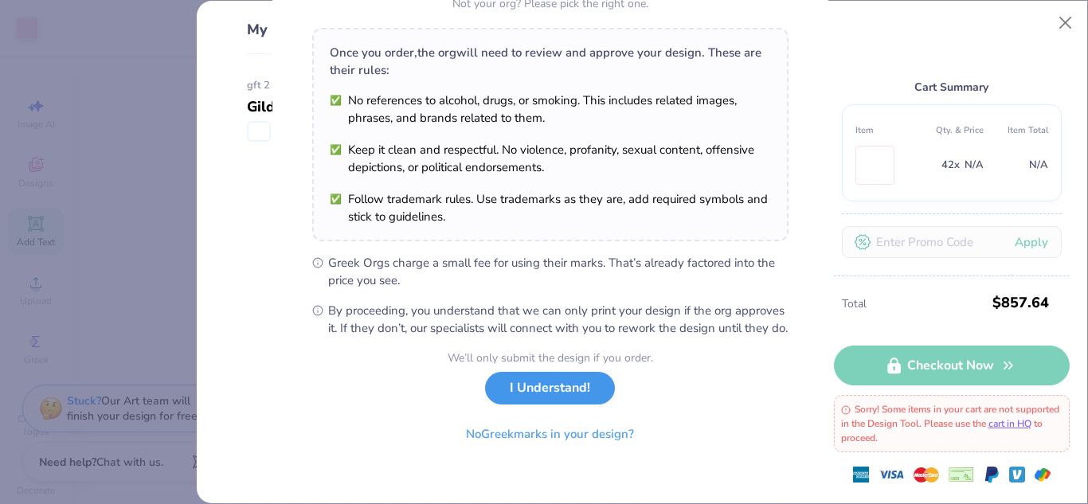
click at [566, 393] on button "I Understand!" at bounding box center [550, 388] width 130 height 33
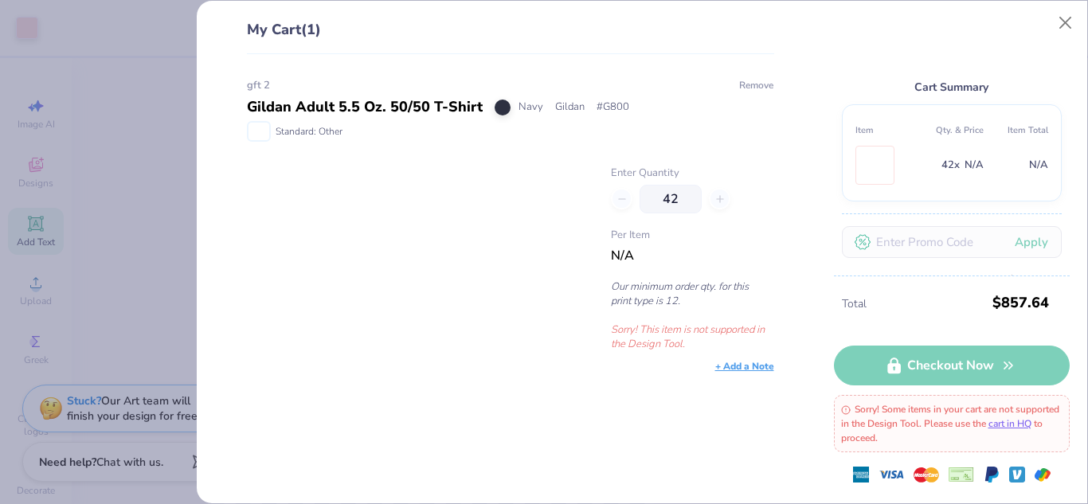
click at [751, 85] on button "Remove" at bounding box center [756, 85] width 36 height 14
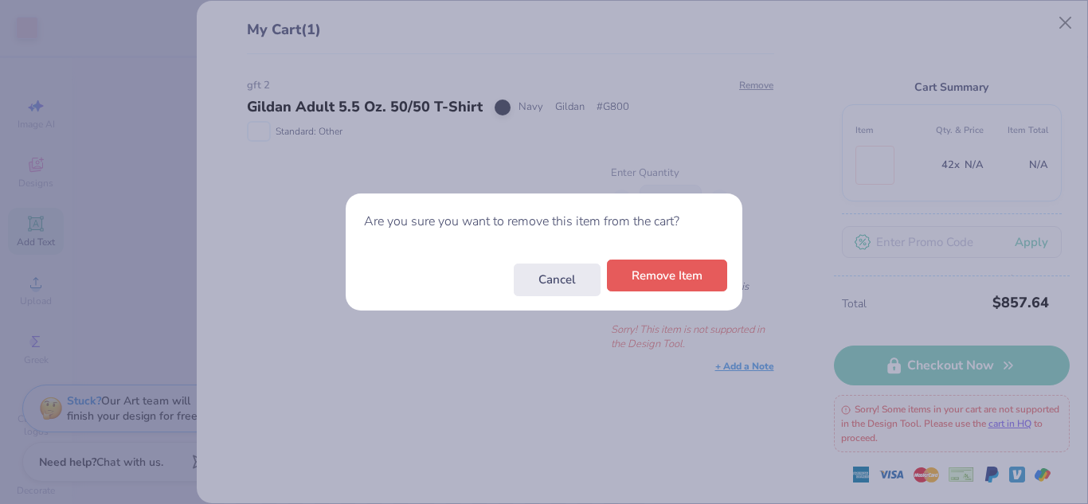
click at [688, 276] on button "Remove Item" at bounding box center [667, 276] width 120 height 33
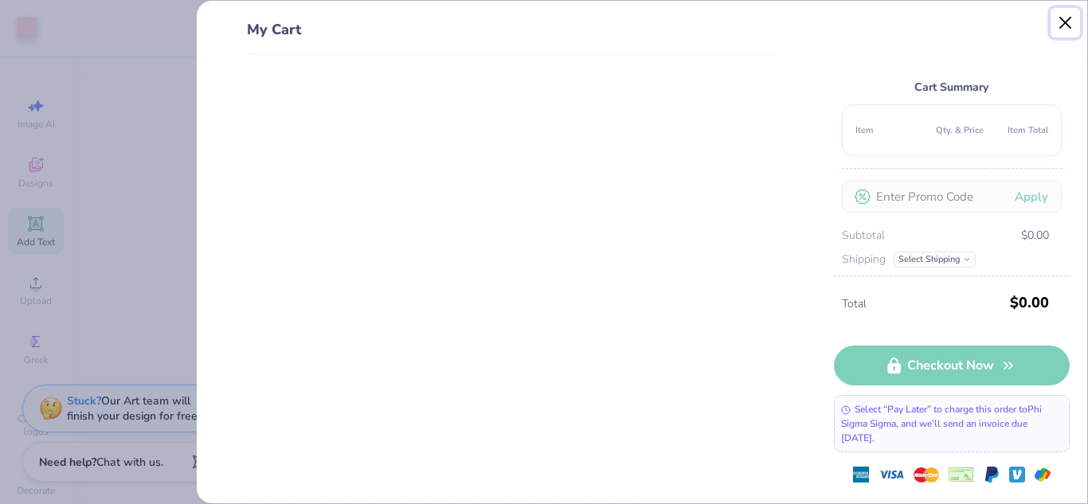
click at [1063, 22] on button "Close" at bounding box center [1066, 23] width 30 height 30
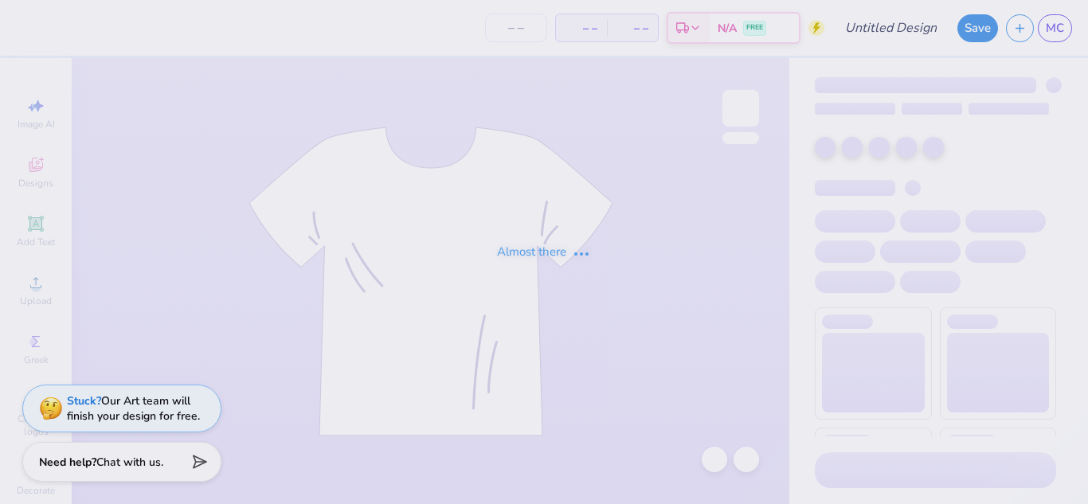
type input "gft 2"
type input "40"
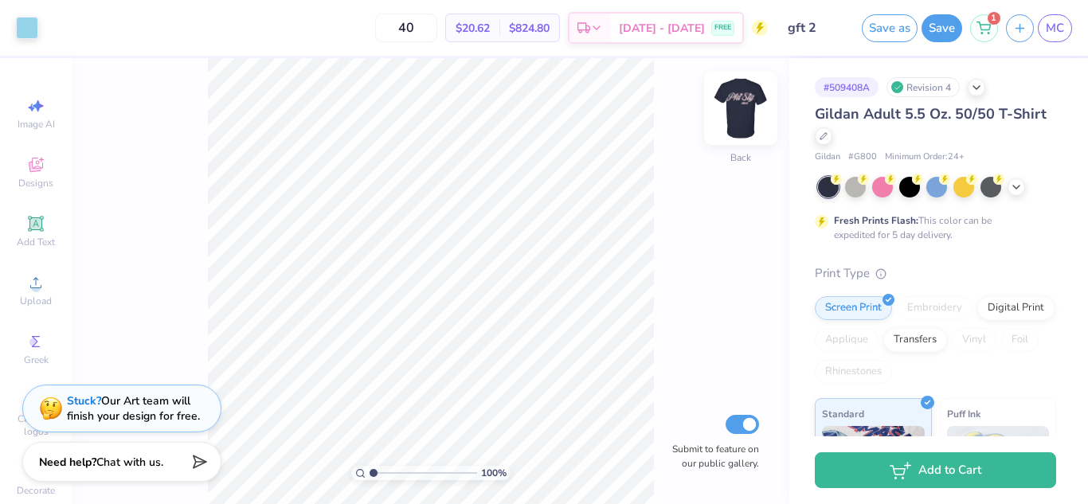
click at [752, 100] on img at bounding box center [741, 108] width 64 height 64
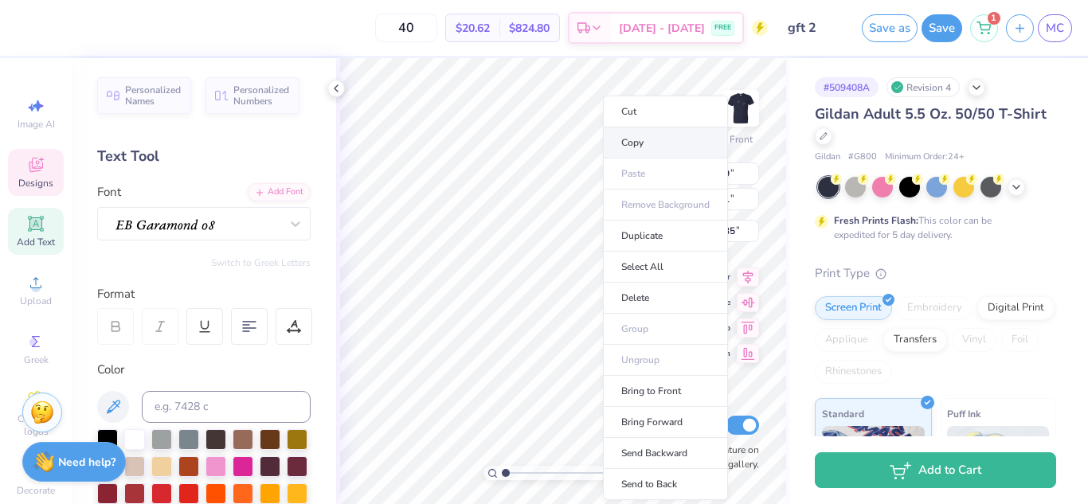
click at [625, 142] on li "Copy" at bounding box center [665, 142] width 125 height 31
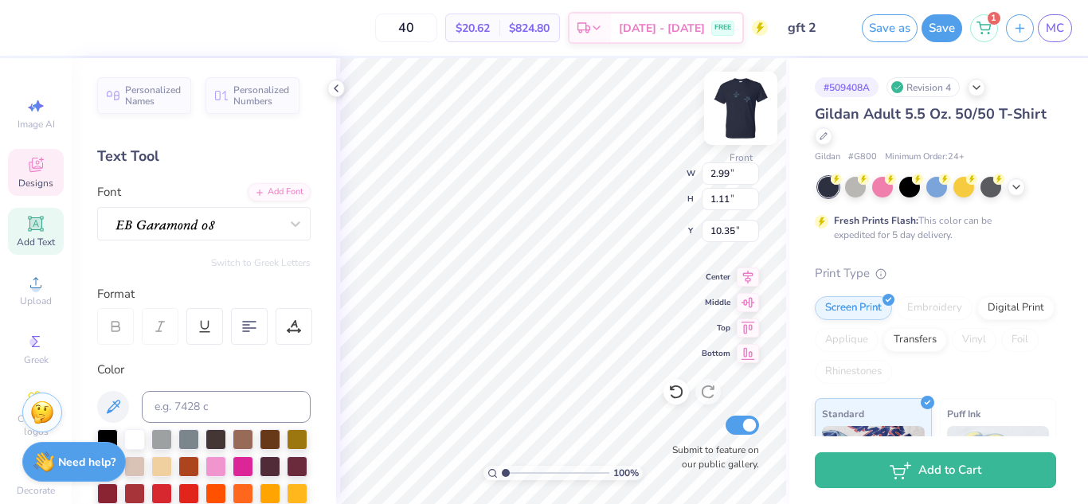
click at [751, 99] on img at bounding box center [741, 108] width 64 height 64
click at [281, 219] on div at bounding box center [295, 223] width 29 height 29
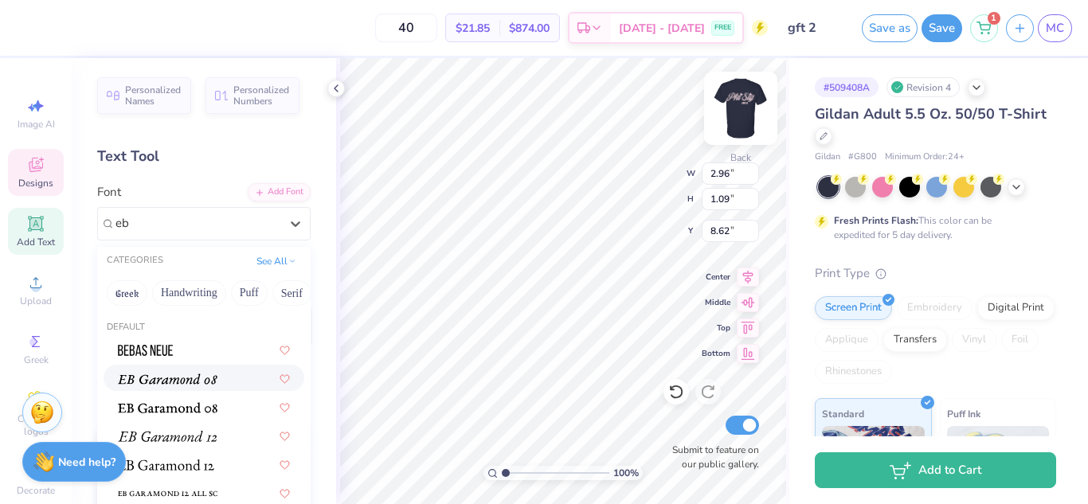
type input "eb"
click at [734, 116] on img at bounding box center [741, 108] width 64 height 64
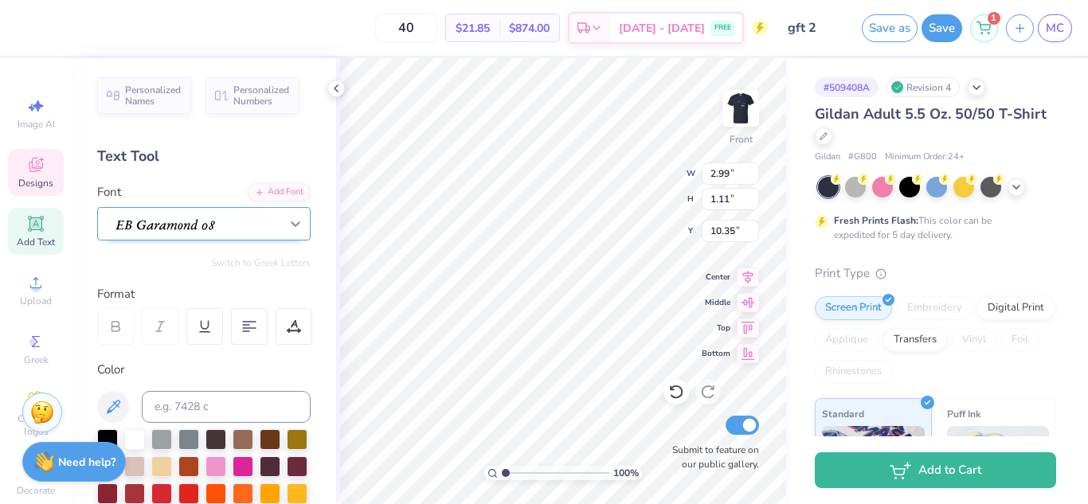
click at [293, 225] on div at bounding box center [295, 223] width 29 height 29
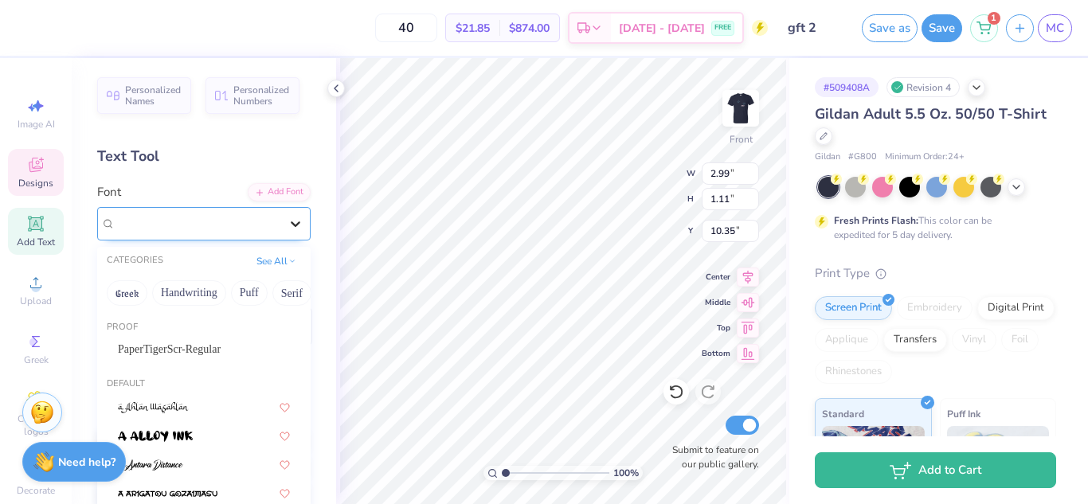
click at [291, 225] on icon at bounding box center [296, 224] width 10 height 6
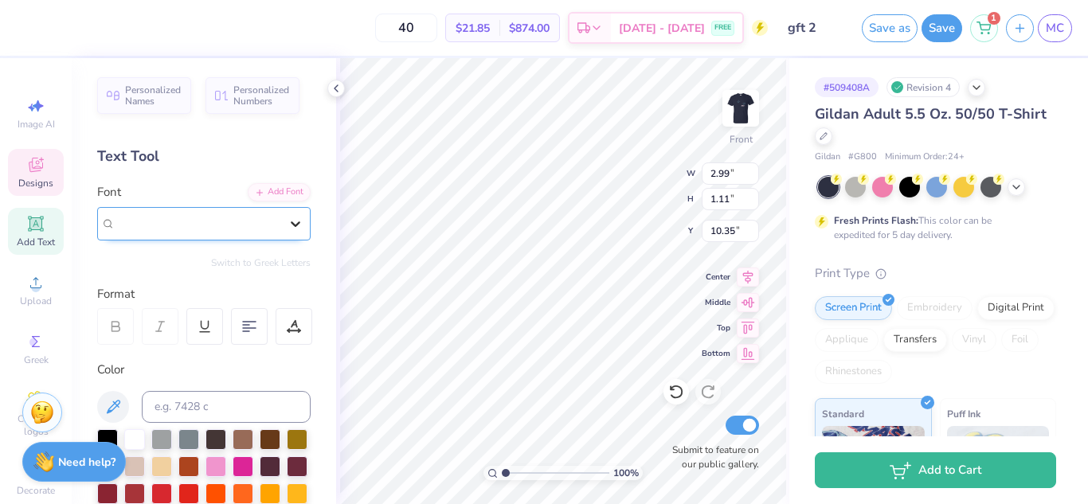
click at [281, 218] on div at bounding box center [295, 223] width 29 height 29
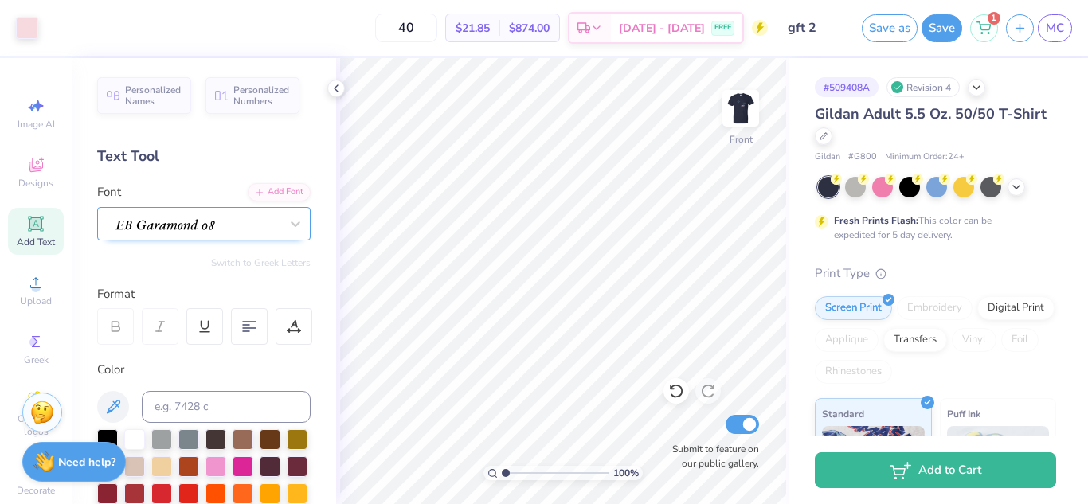
click at [237, 217] on div at bounding box center [197, 223] width 167 height 25
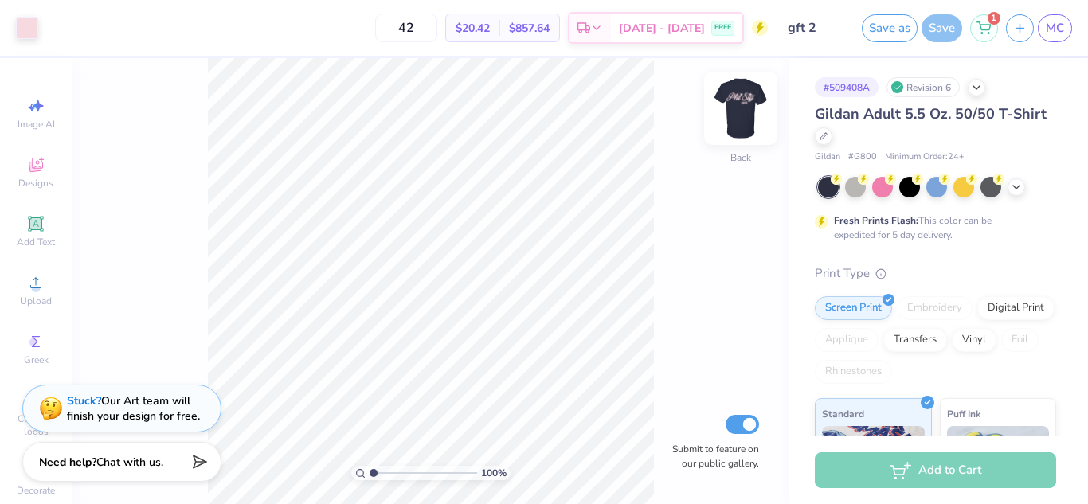
click at [743, 112] on img at bounding box center [741, 108] width 64 height 64
click at [406, 468] on input "range" at bounding box center [424, 473] width 108 height 14
click at [382, 466] on input "range" at bounding box center [424, 473] width 108 height 14
type input "2.75"
click at [392, 473] on input "range" at bounding box center [424, 473] width 108 height 14
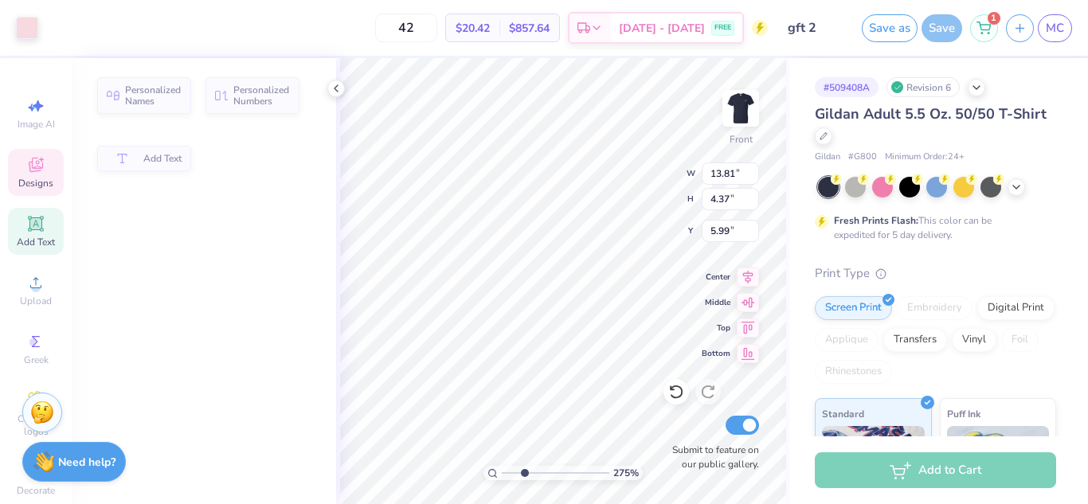
type input "4.37"
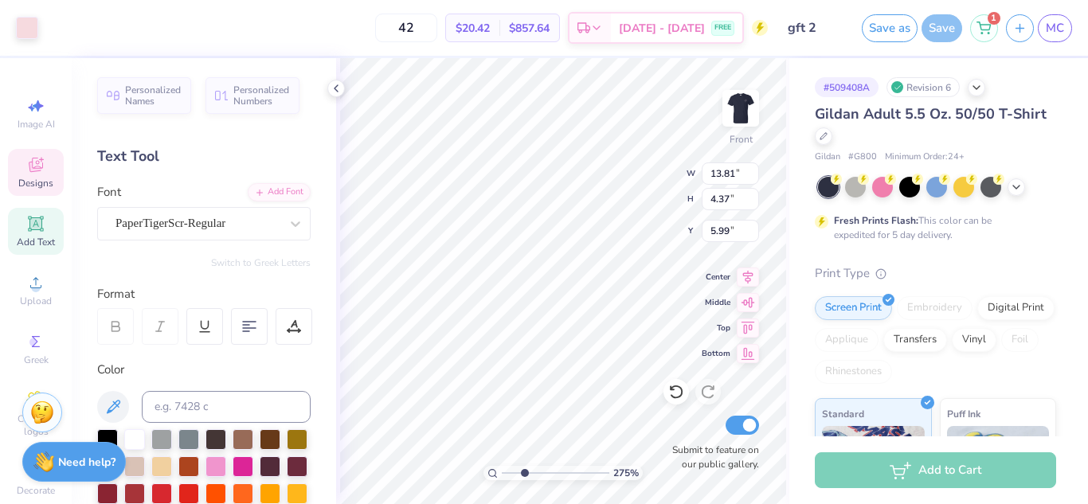
scroll to position [14, 2]
type input "10.94"
type input "1.26"
click at [508, 472] on input "range" at bounding box center [556, 473] width 108 height 14
type input "1.57"
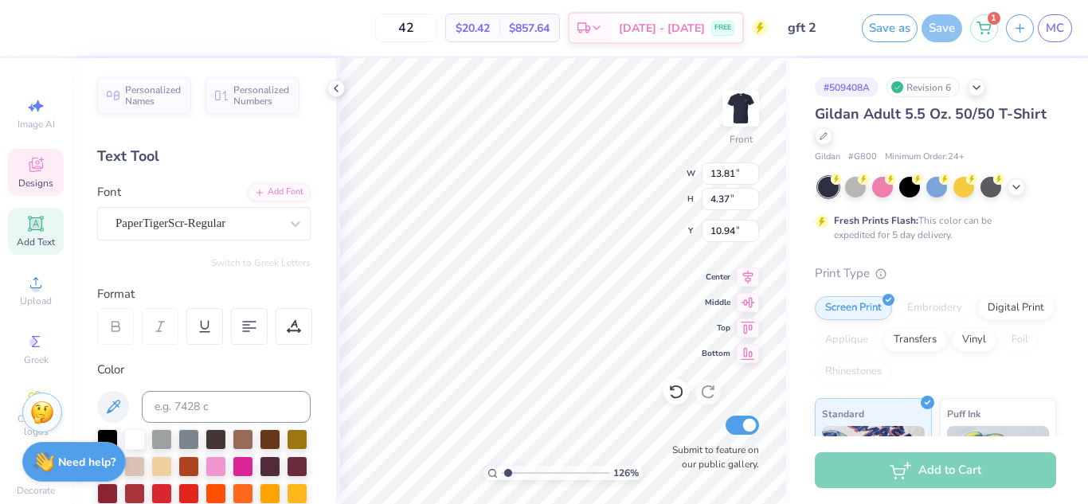
type input "1.60"
type input "3.00"
type input "13.81"
type input "4.37"
type input "5.67"
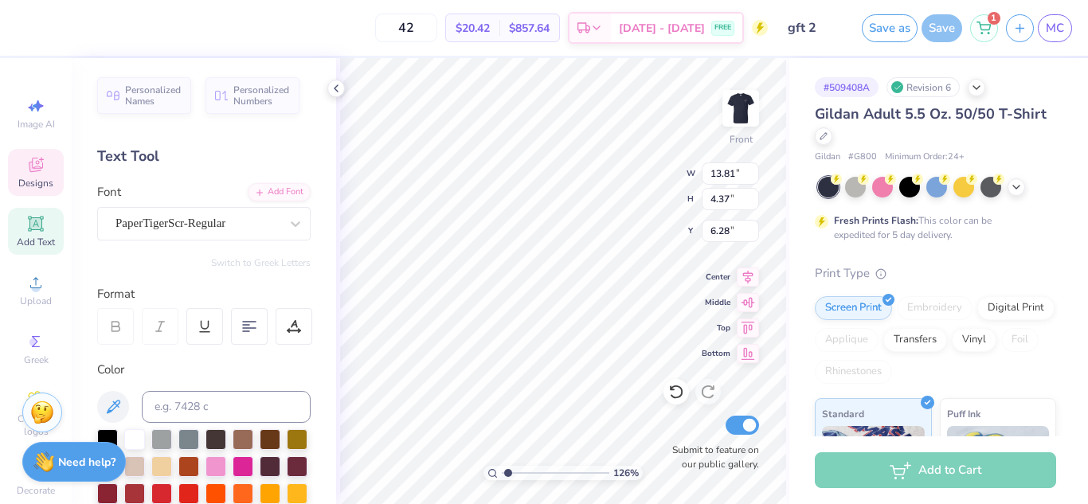
type input "6.28"
type input "2.13064614296686"
type input "6.28"
type input "2.13064614296686"
type input "3.00"
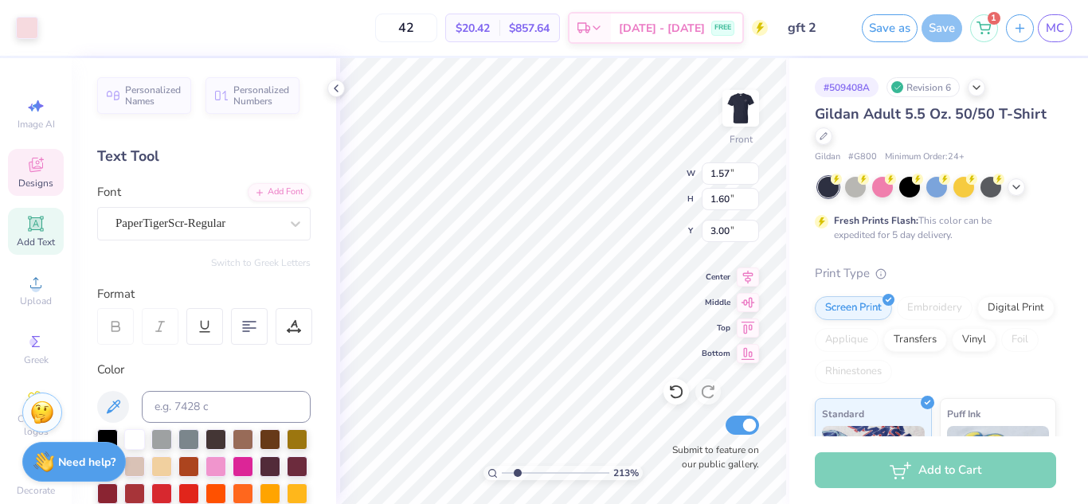
type input "2.13064614296686"
type input "6.28"
type input "2.13064614296686"
type input "13.81"
type input "4.37"
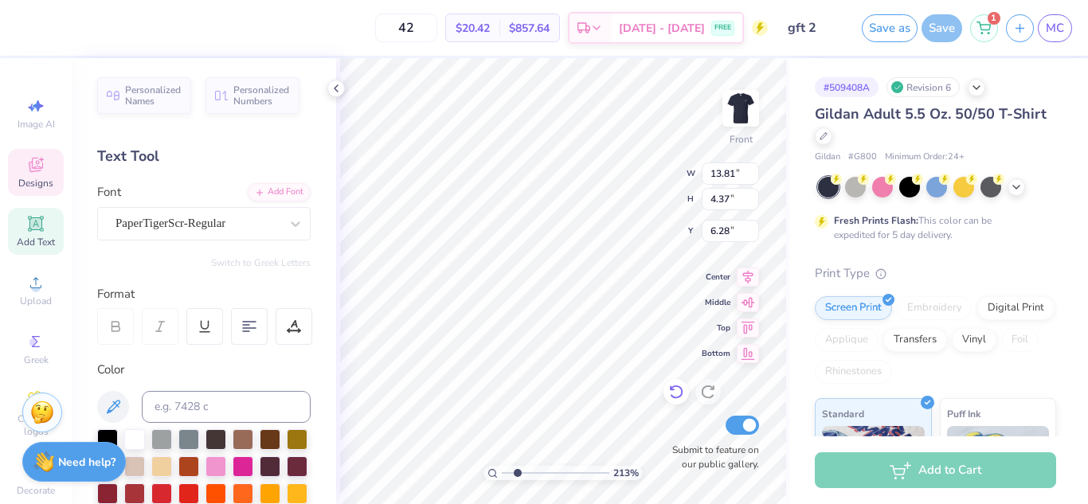
click at [672, 394] on icon at bounding box center [676, 392] width 16 height 16
type input "2.13064614296686"
type input "1.57"
type input "1.60"
type input "3.00"
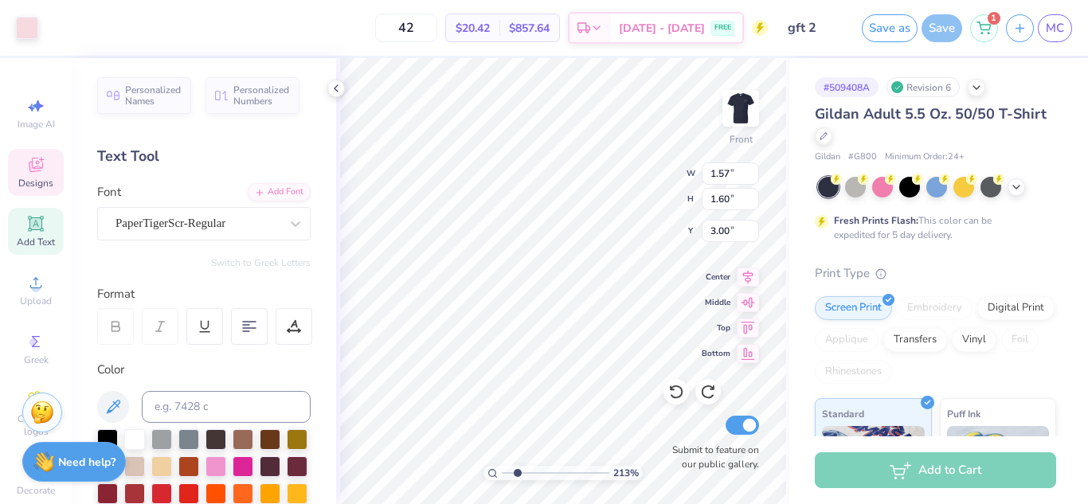
type input "2.13064614296686"
type input "6.28"
type input "2.13064614296686"
type input "13.81"
type input "4.37"
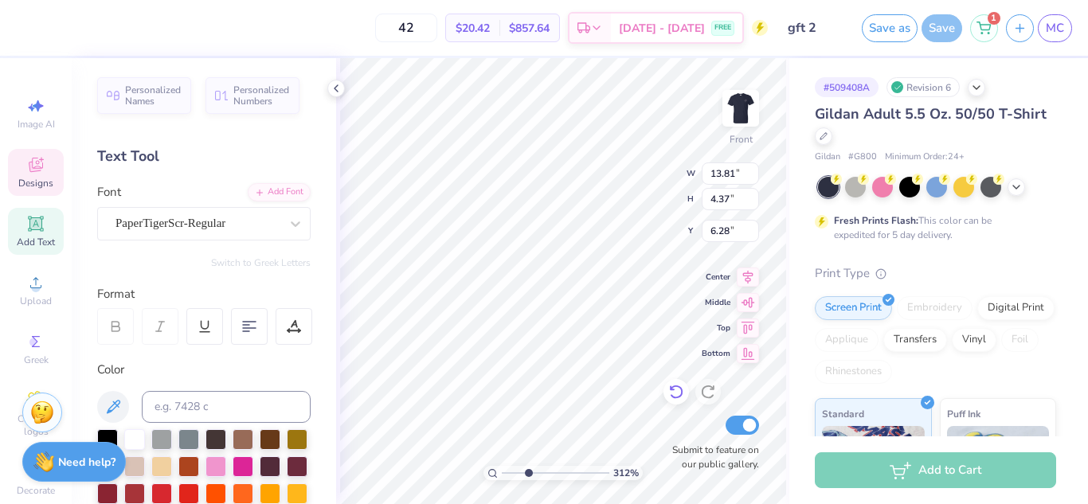
click at [683, 395] on icon at bounding box center [676, 392] width 16 height 16
type input "3.122819811026"
type input "1.57"
type input "1.60"
type input "3.00"
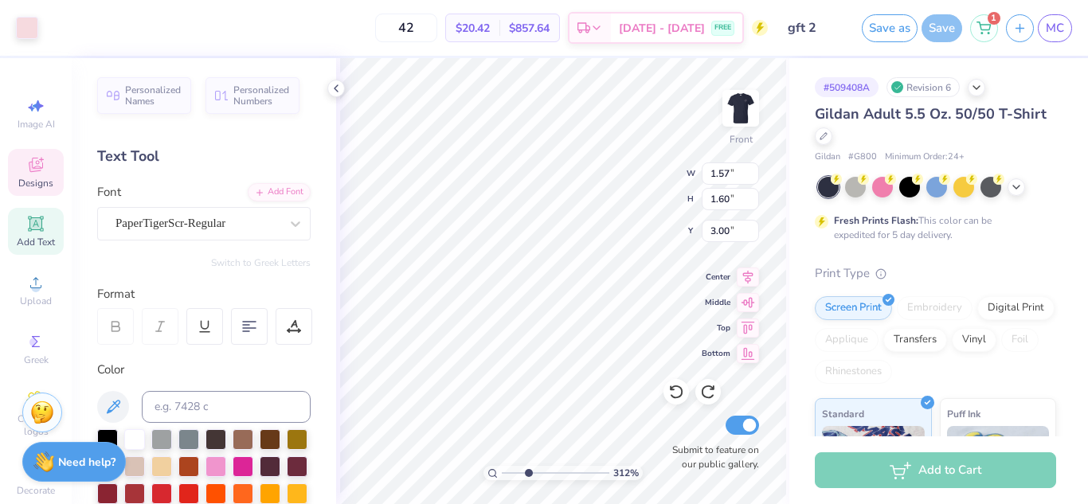
type input "3.122819811026"
type input "3.39"
type input "3.97997904031875"
type input "13.81"
type input "4.37"
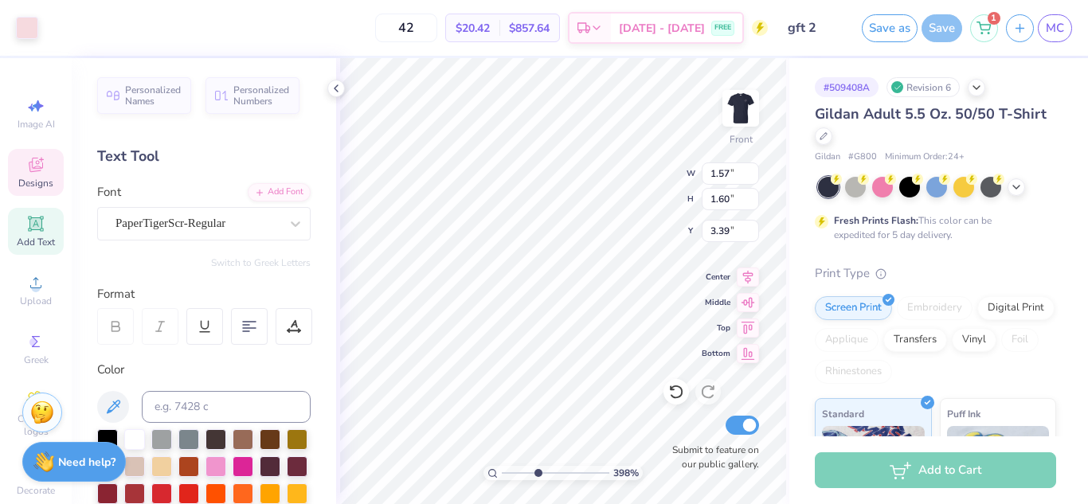
type input "6.28"
type input "3.97997904031875"
type input "8.55"
type input "3.97997904031875"
type input "6.28"
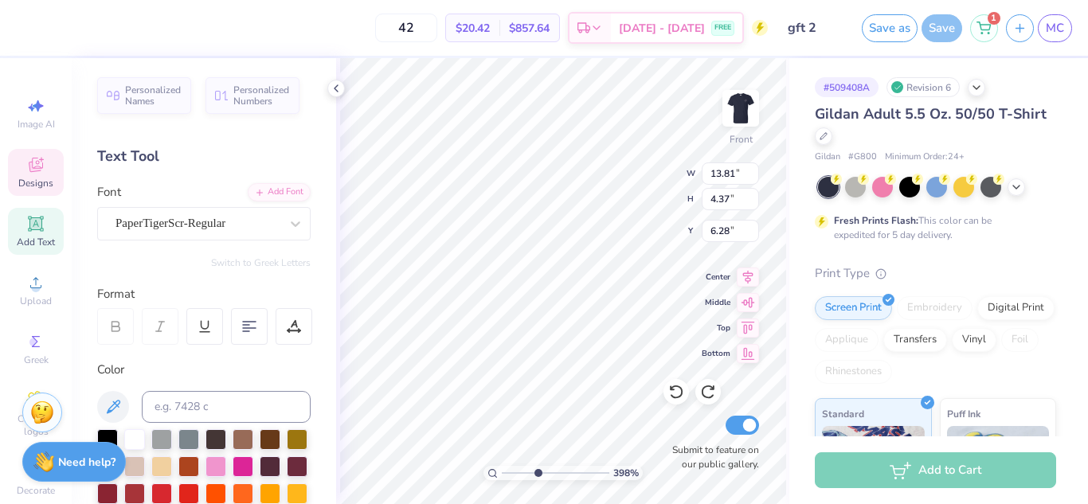
type input "3.97997904031875"
type input "1.57"
type input "1.60"
type input "3.39"
type input "3.97997904031875"
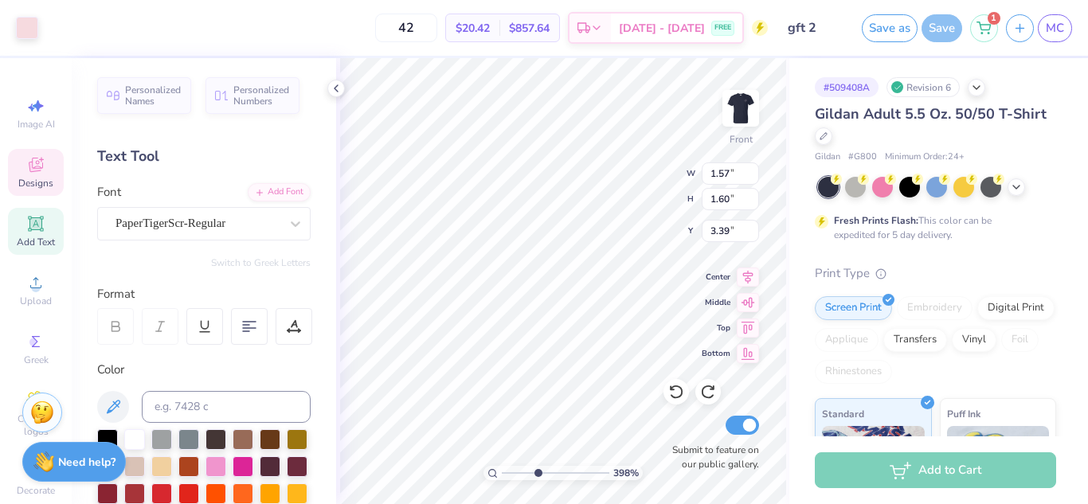
type input "3.33"
type input "5.28493524153641"
type input "13.81"
type input "4.37"
type input "6.28"
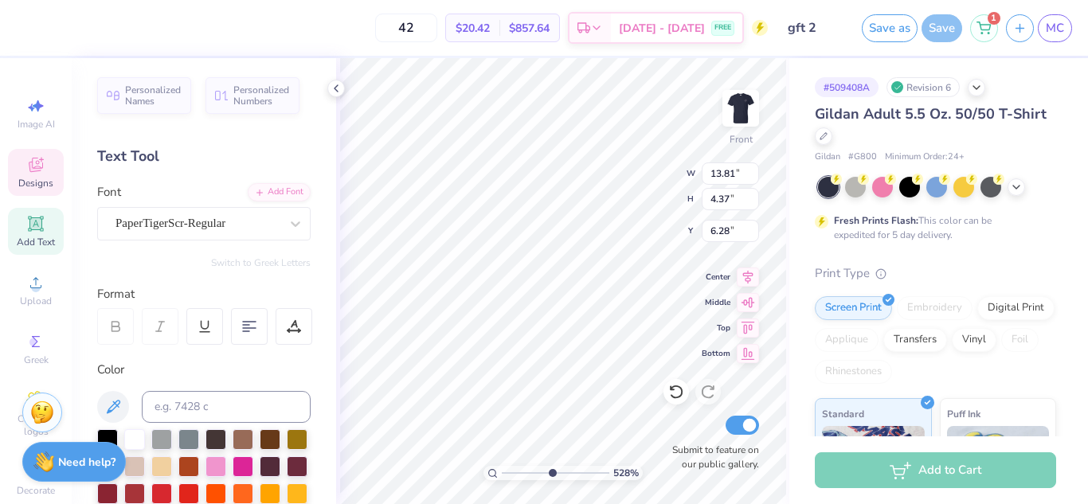
type input "5.28493524153641"
type input "8.58"
type input "5.28493524153641"
type input "6.28"
type input "5.28493524153641"
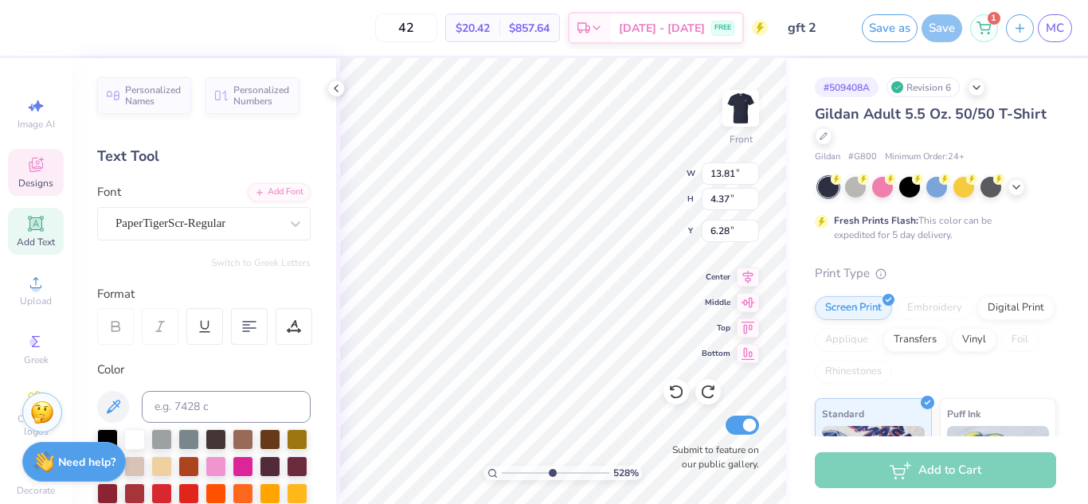
type input "1.57"
type input "1.60"
type input "3.33"
type input "5.28493524153641"
type input "6.28"
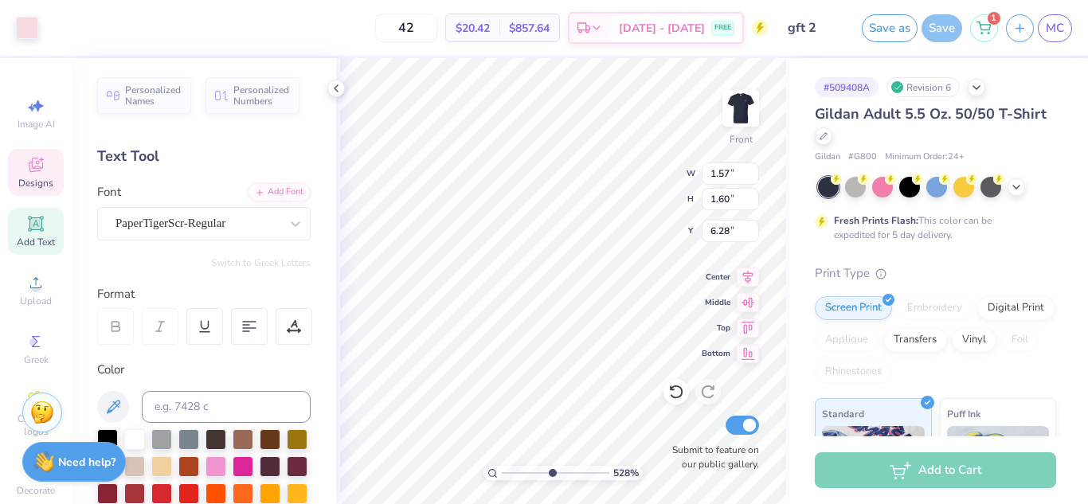
type input "5.28493524153641"
type input "13.81"
type input "4.37"
click at [875, 29] on button "Save as" at bounding box center [890, 26] width 56 height 28
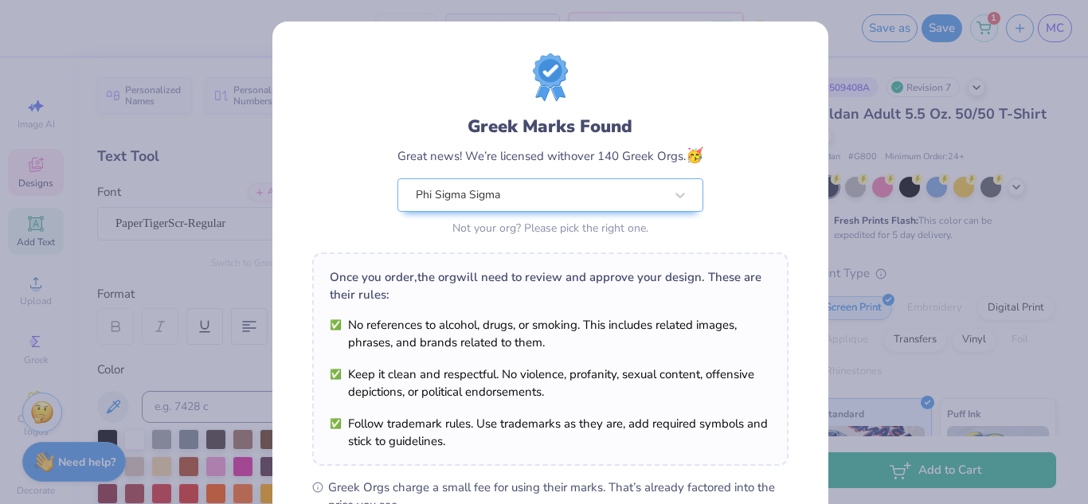
click at [1054, 43] on div "Design Saved" at bounding box center [934, 49] width 283 height 72
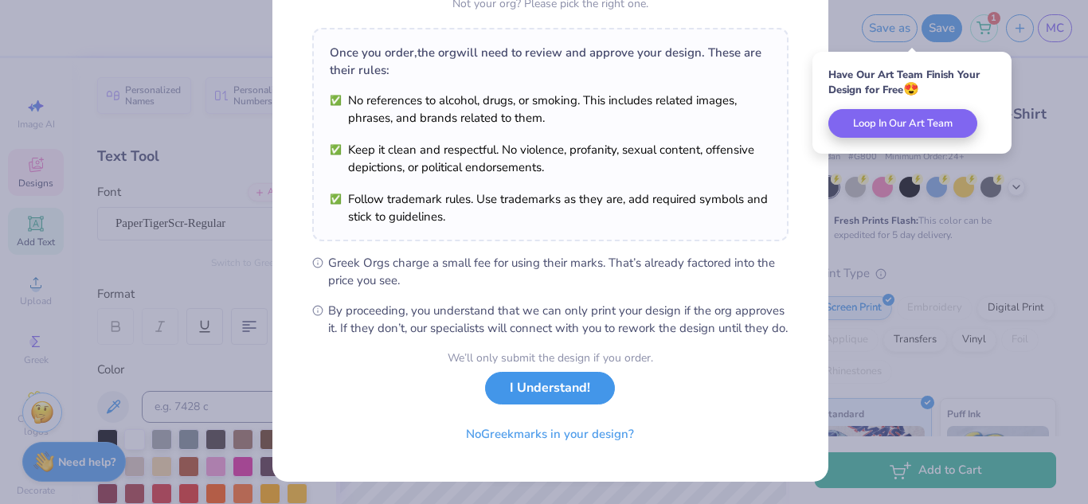
click at [563, 397] on button "I Understand!" at bounding box center [550, 388] width 130 height 33
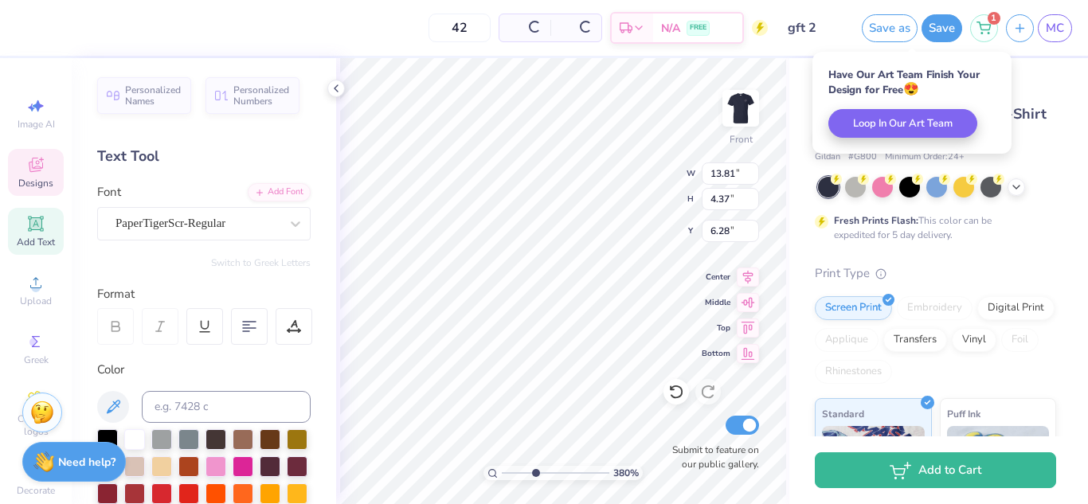
scroll to position [8, 0]
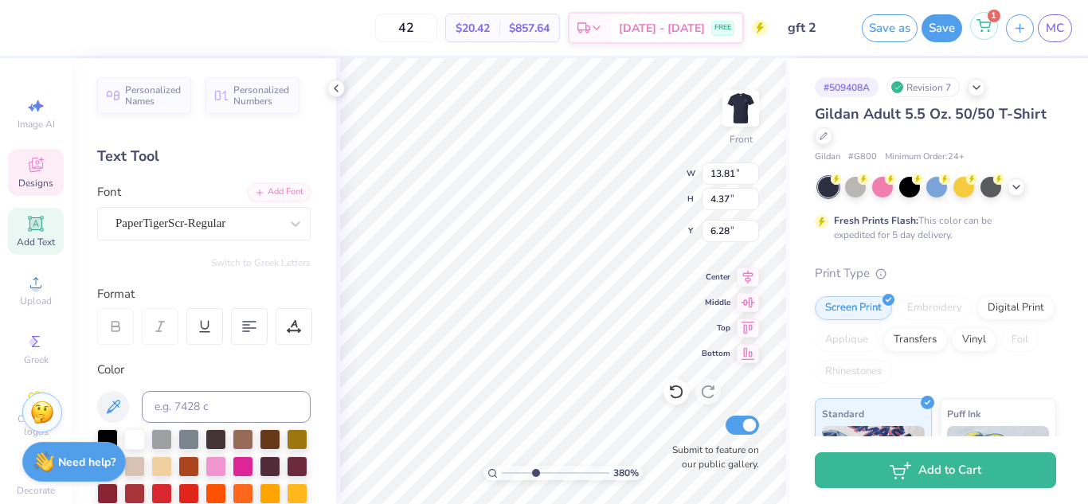
click at [982, 25] on icon at bounding box center [984, 25] width 14 height 13
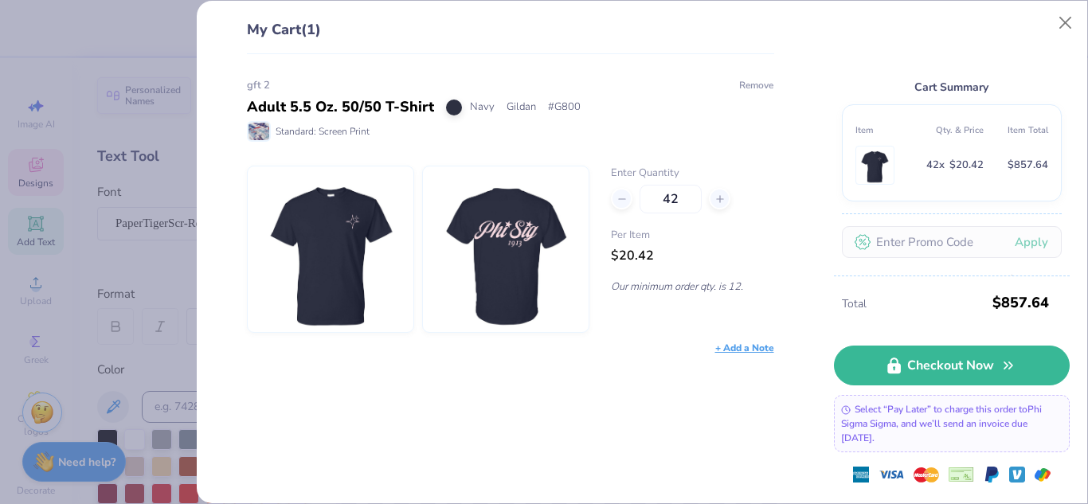
click at [769, 85] on button "Remove" at bounding box center [756, 85] width 36 height 14
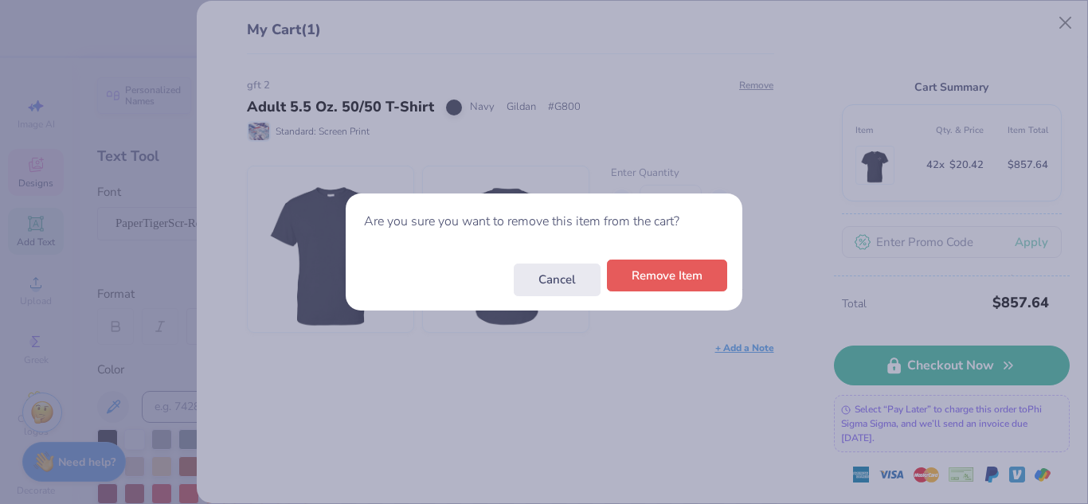
click at [715, 288] on button "Remove Item" at bounding box center [667, 276] width 120 height 33
type input "3.8007748466467"
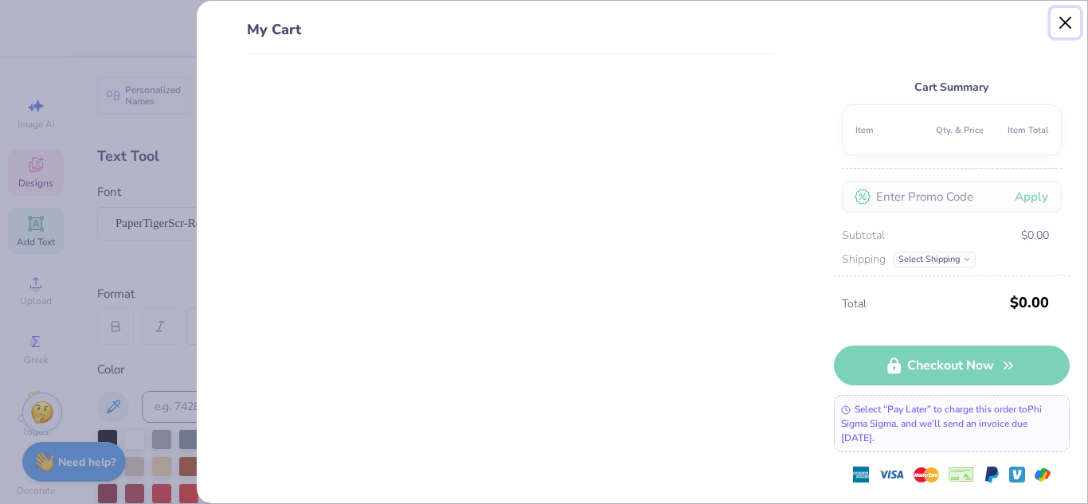
click at [1058, 32] on button "Close" at bounding box center [1066, 23] width 30 height 30
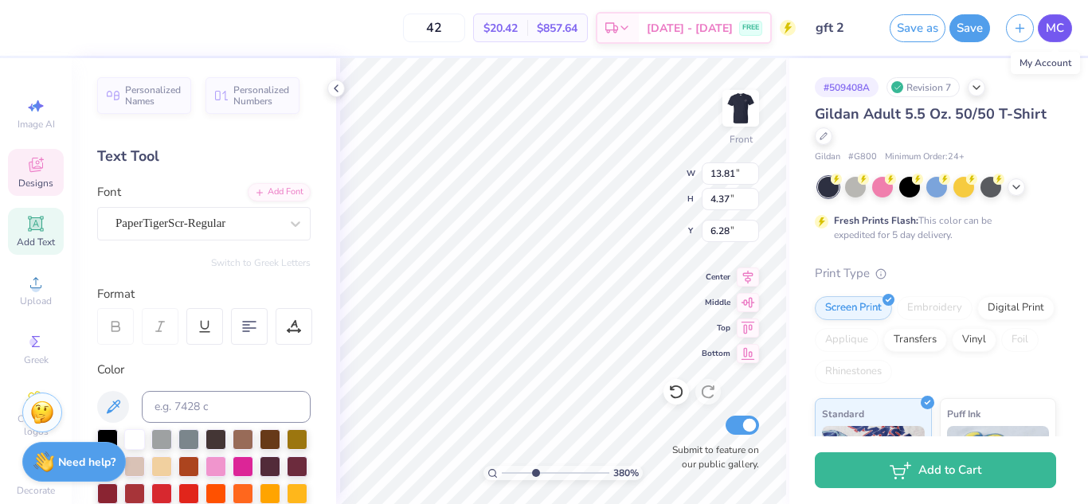
click at [1057, 22] on span "MC" at bounding box center [1055, 28] width 18 height 18
click at [1051, 18] on link "MC" at bounding box center [1055, 28] width 34 height 28
